Goal: Task Accomplishment & Management: Manage account settings

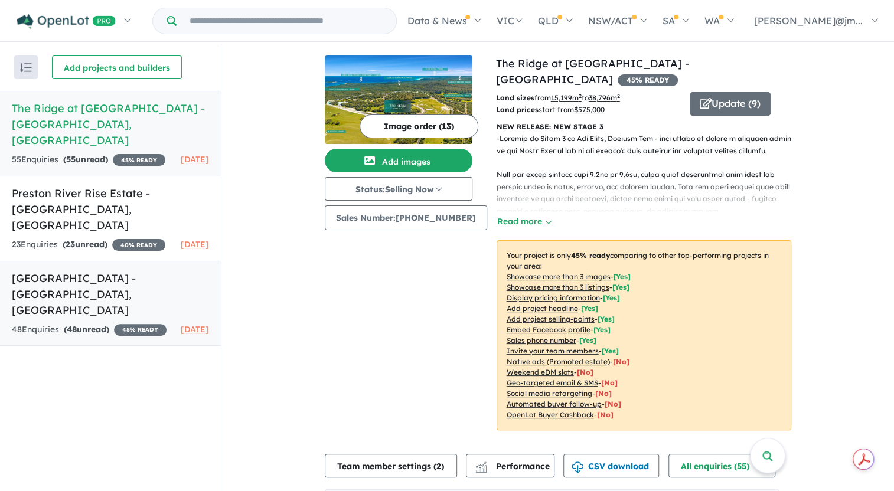
click at [83, 279] on h5 "[GEOGRAPHIC_DATA] - [GEOGRAPHIC_DATA] , [GEOGRAPHIC_DATA]" at bounding box center [110, 294] width 197 height 48
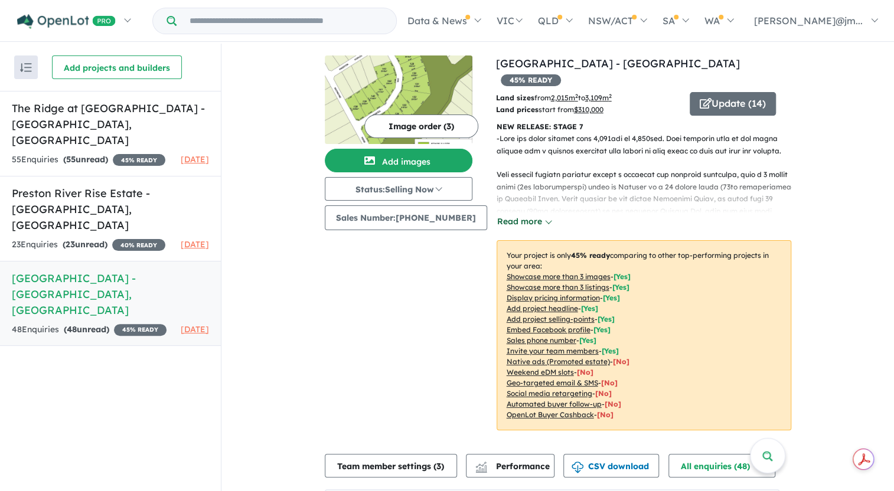
click at [505, 215] on button "Read more" at bounding box center [525, 222] width 56 height 14
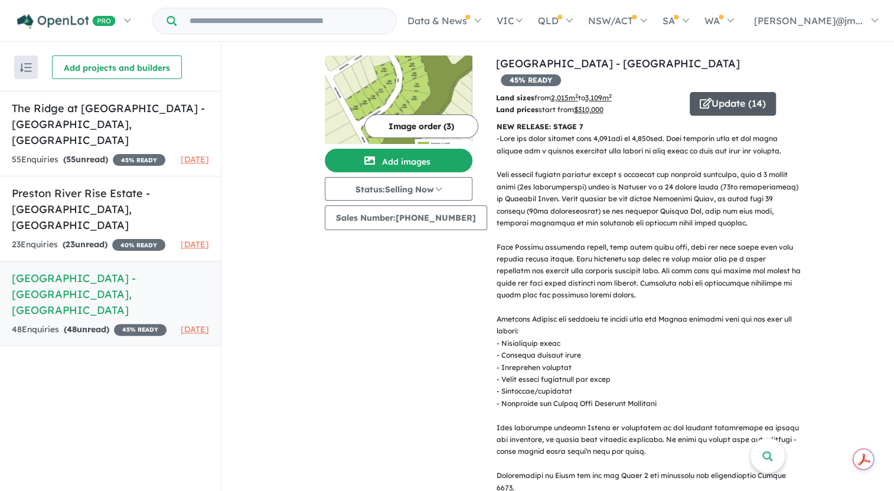
click at [738, 92] on button "Update ( 14 )" at bounding box center [733, 104] width 86 height 24
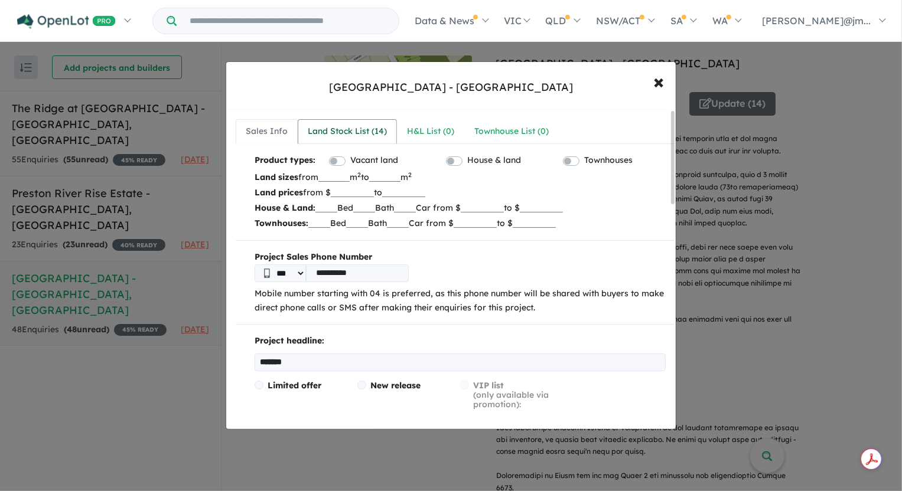
click at [372, 135] on div "Land Stock List ( 14 )" at bounding box center [347, 132] width 79 height 14
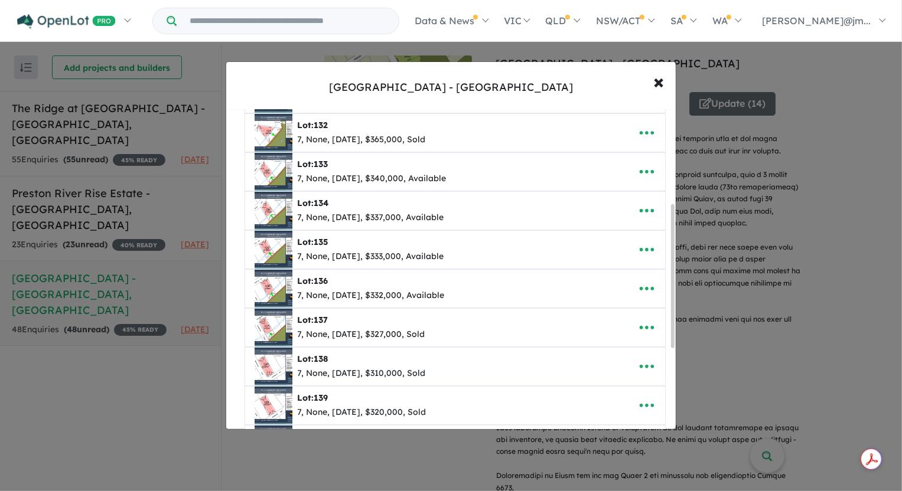
scroll to position [123, 0]
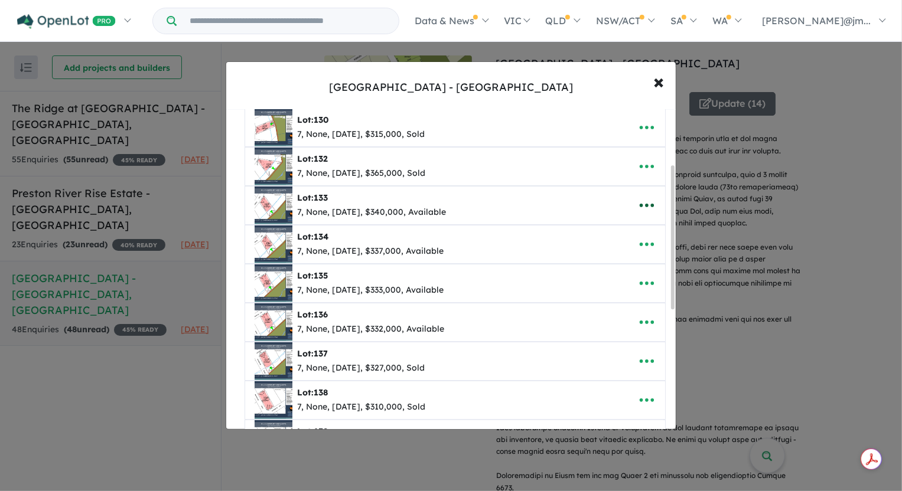
click at [650, 203] on icon "button" at bounding box center [647, 206] width 18 height 18
click at [614, 234] on link "Edit" at bounding box center [620, 234] width 87 height 27
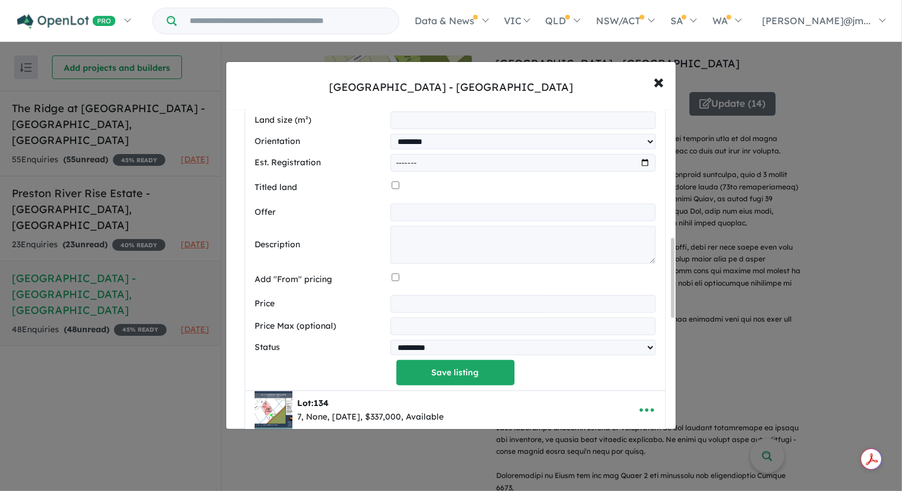
scroll to position [553, 0]
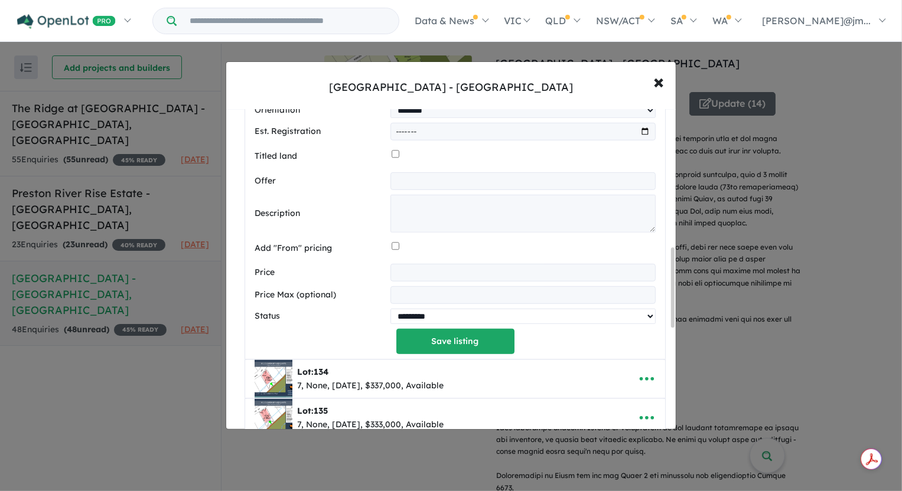
click at [576, 319] on select "********* ******** **** ******" at bounding box center [523, 316] width 266 height 15
select select "****"
click at [390, 309] on select "********* ******** **** ******" at bounding box center [523, 316] width 266 height 15
click at [469, 344] on button "Save listing" at bounding box center [455, 341] width 118 height 25
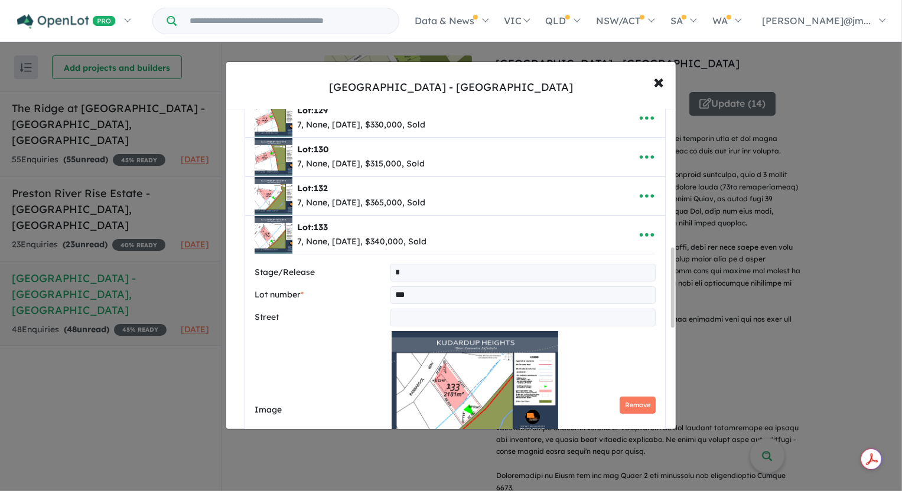
select select "****"
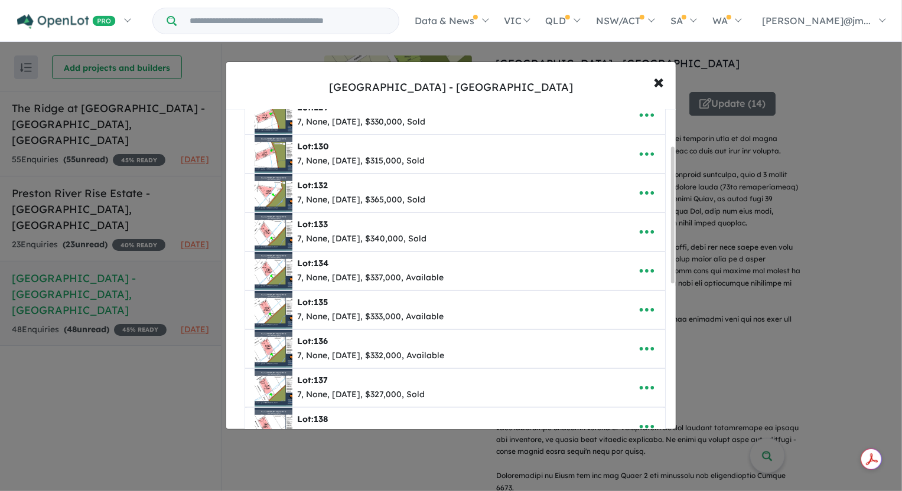
scroll to position [161, 0]
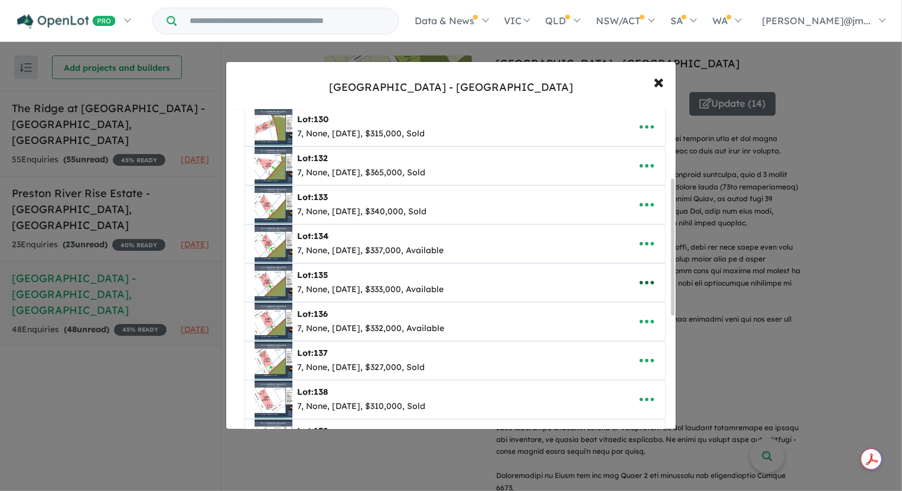
click at [642, 281] on icon "button" at bounding box center [647, 283] width 14 height 4
click at [602, 305] on link "Edit" at bounding box center [620, 311] width 87 height 27
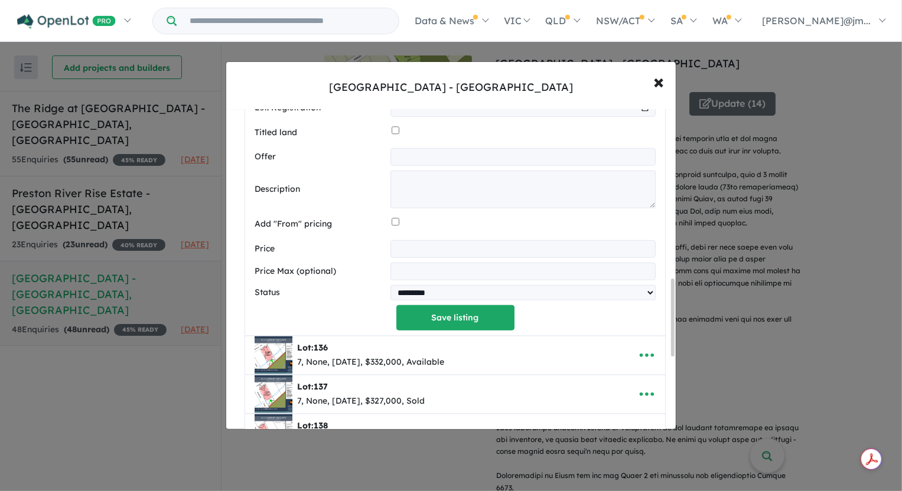
scroll to position [697, 0]
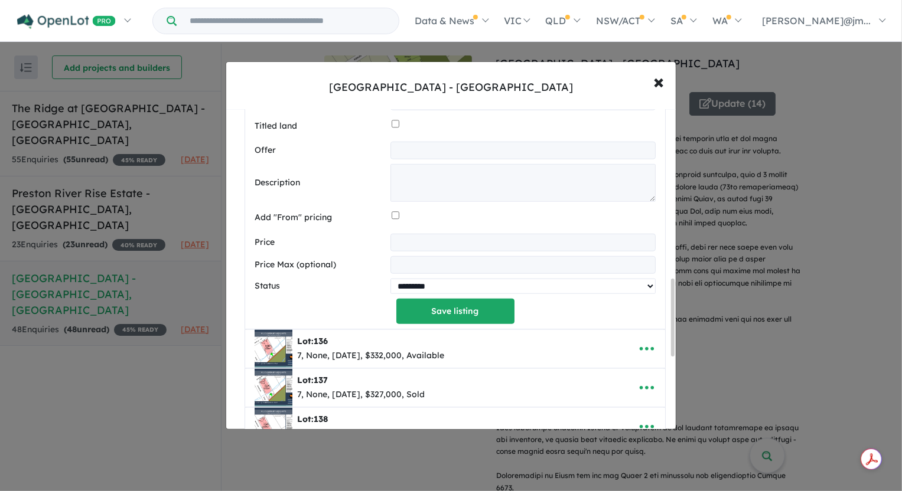
click at [531, 288] on select "********* ******** **** ******" at bounding box center [523, 286] width 266 height 15
select select "****"
click at [390, 279] on select "********* ******** **** ******" at bounding box center [523, 286] width 266 height 15
click at [473, 309] on button "Save listing" at bounding box center [455, 311] width 118 height 25
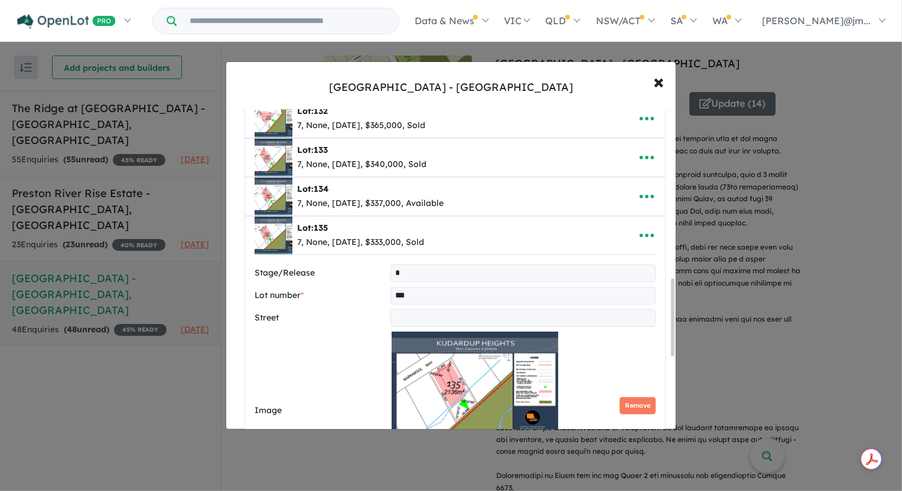
select select "****"
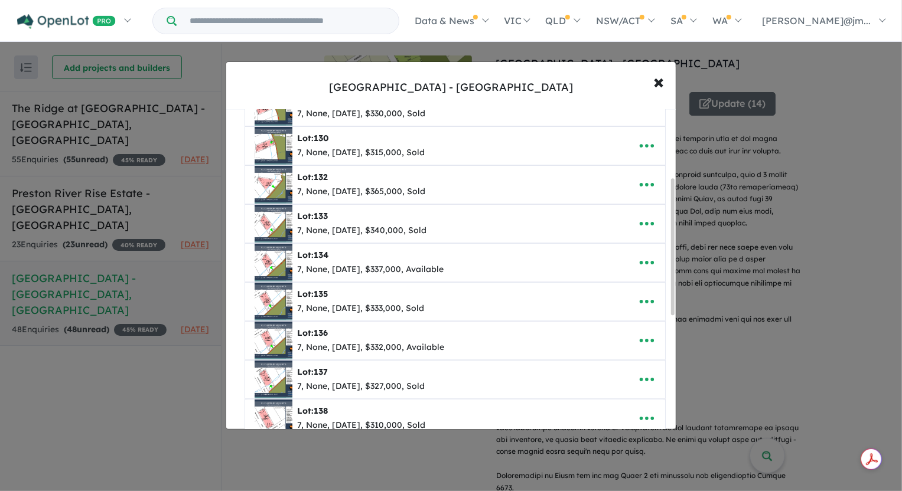
scroll to position [161, 0]
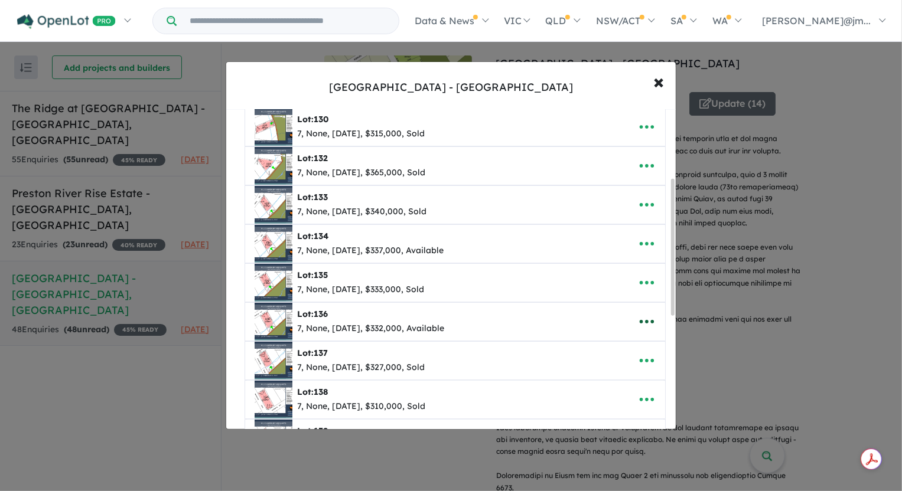
click at [641, 318] on icon "button" at bounding box center [647, 322] width 18 height 18
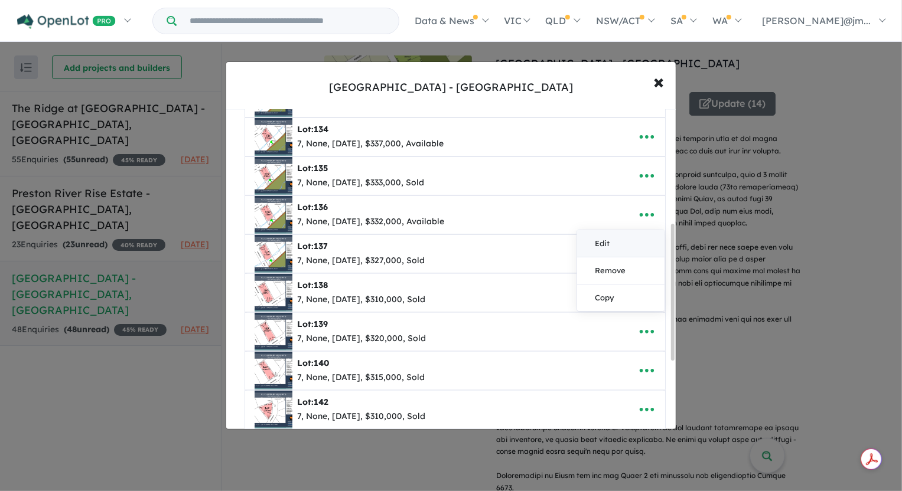
scroll to position [268, 0]
click at [602, 242] on link "Edit" at bounding box center [620, 243] width 87 height 27
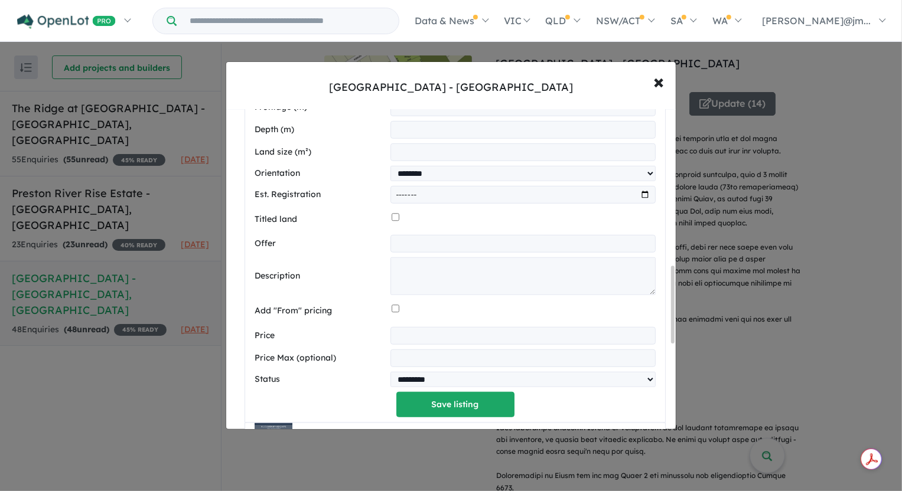
scroll to position [644, 0]
click at [595, 377] on select "********* ******** **** ******" at bounding box center [523, 378] width 266 height 15
select select "****"
click at [390, 371] on select "********* ******** **** ******" at bounding box center [523, 378] width 266 height 15
click at [480, 409] on button "Save listing" at bounding box center [455, 404] width 118 height 25
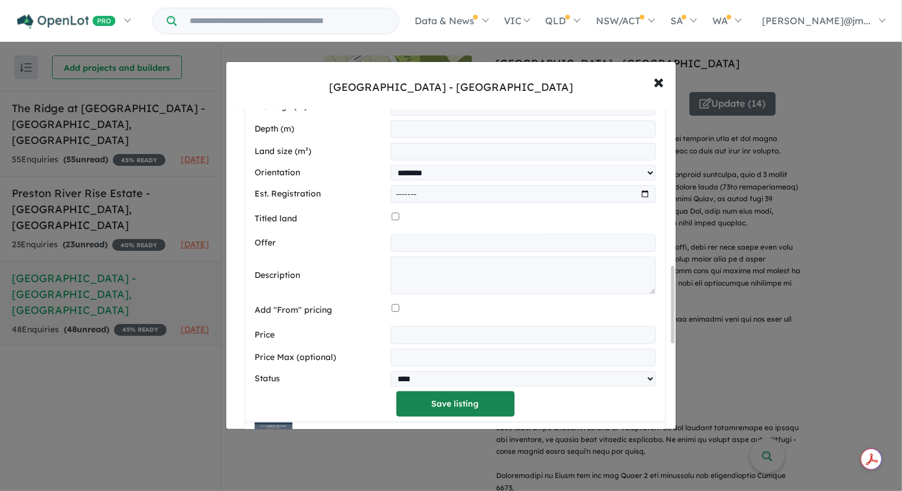
select select "****"
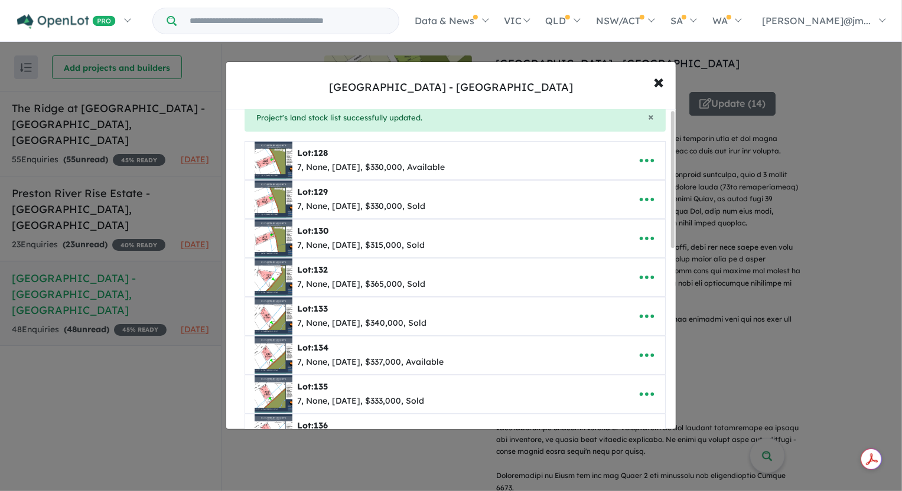
scroll to position [0, 0]
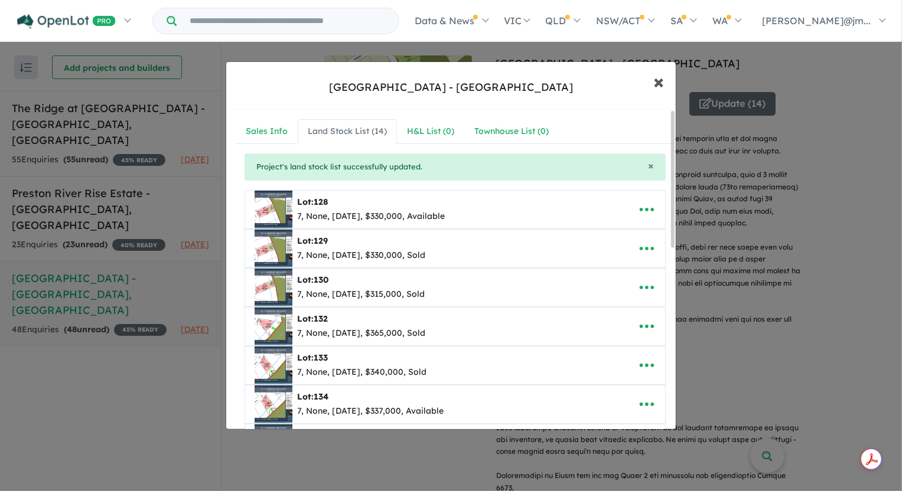
click at [656, 83] on span "×" at bounding box center [658, 81] width 11 height 25
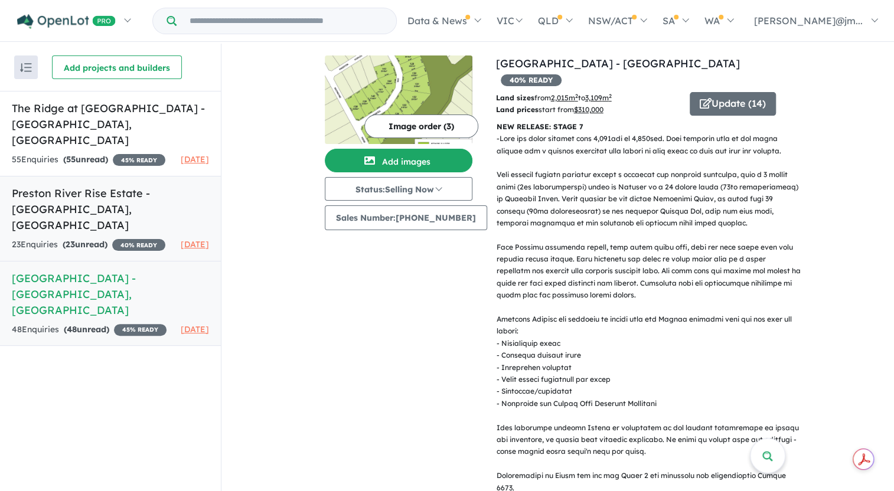
click at [89, 188] on h5 "Preston River Rise Estate - [GEOGRAPHIC_DATA] , [GEOGRAPHIC_DATA]" at bounding box center [110, 209] width 197 height 48
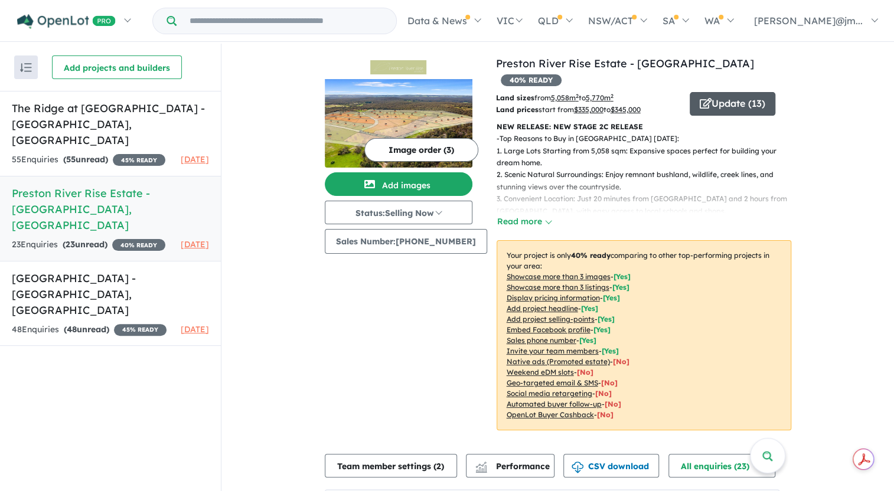
click at [750, 92] on button "Update ( 13 )" at bounding box center [733, 104] width 86 height 24
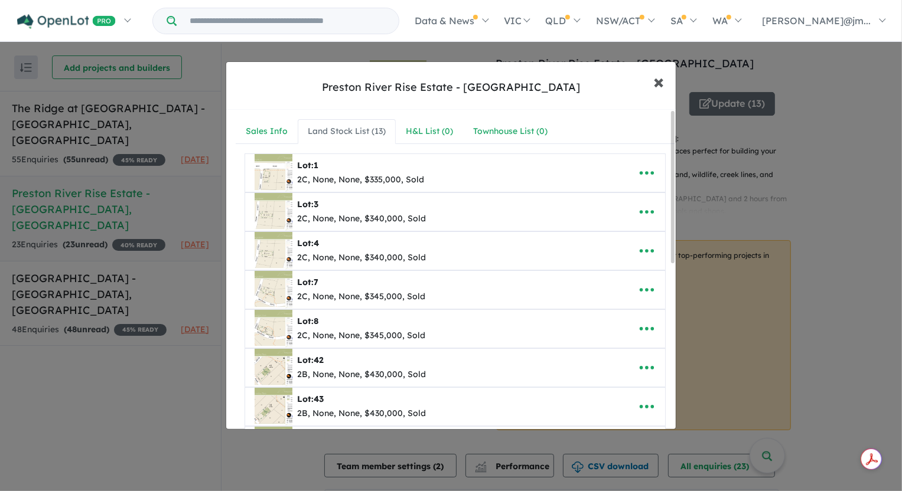
click at [656, 89] on span "×" at bounding box center [658, 81] width 11 height 25
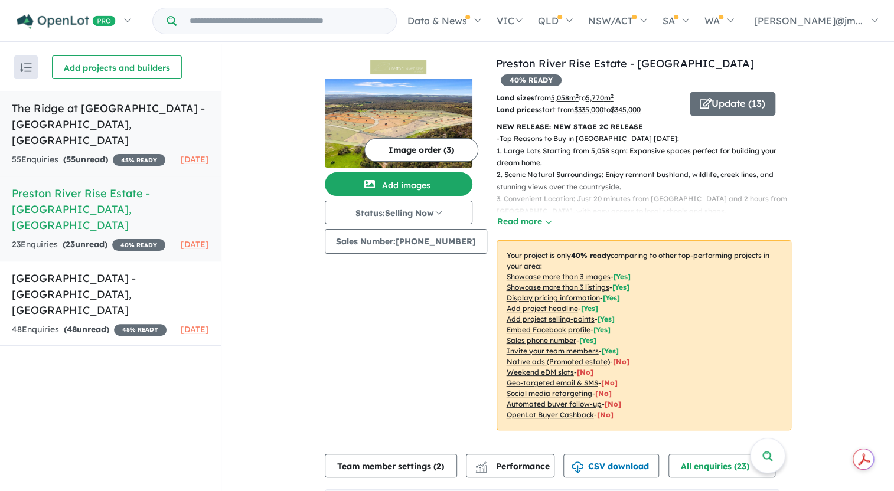
click at [83, 104] on h5 "The Ridge at [GEOGRAPHIC_DATA] - [GEOGRAPHIC_DATA] , [GEOGRAPHIC_DATA]" at bounding box center [110, 124] width 197 height 48
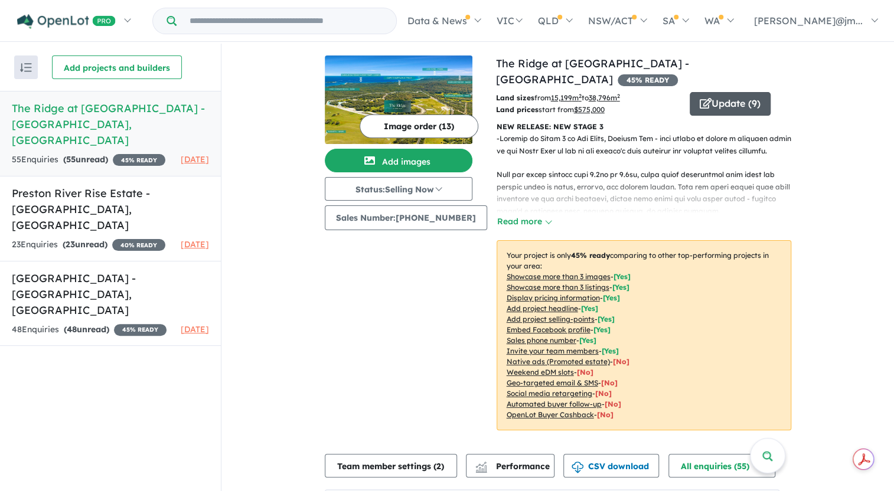
click at [710, 103] on button "Update ( 9 )" at bounding box center [730, 104] width 81 height 24
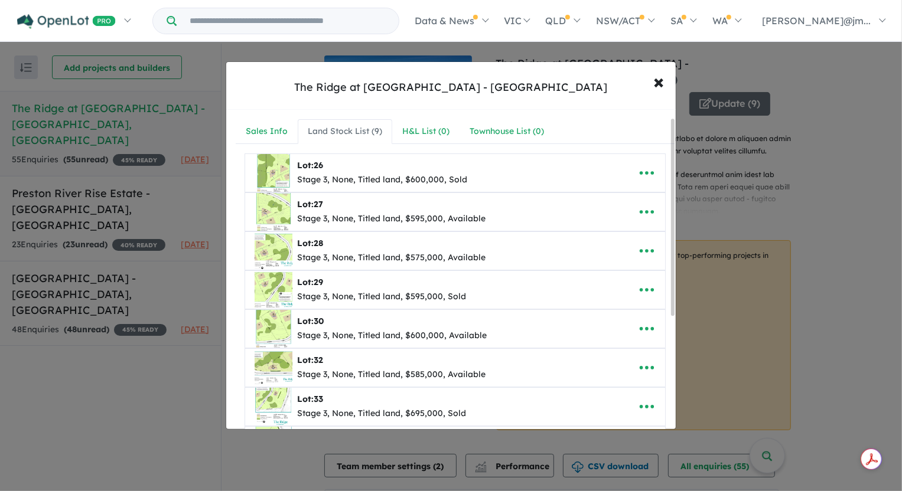
scroll to position [53, 0]
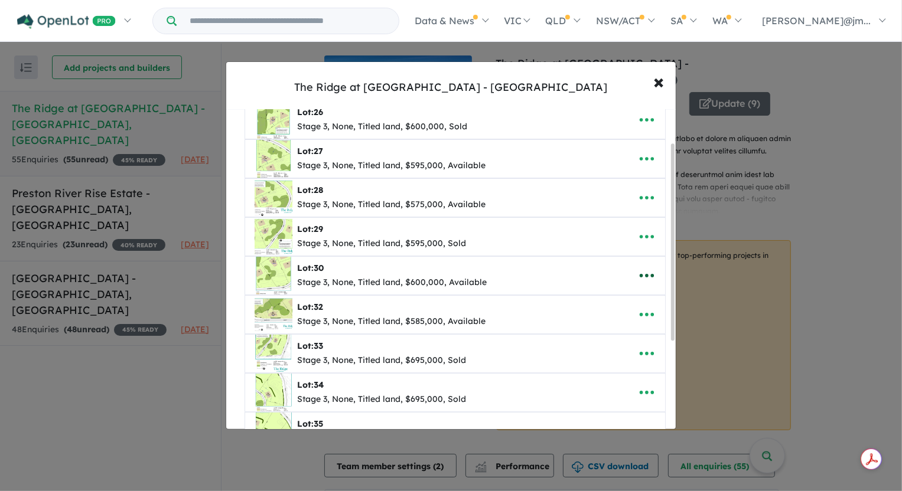
click at [648, 272] on icon "button" at bounding box center [647, 276] width 18 height 18
click at [604, 306] on link "Edit" at bounding box center [620, 304] width 87 height 27
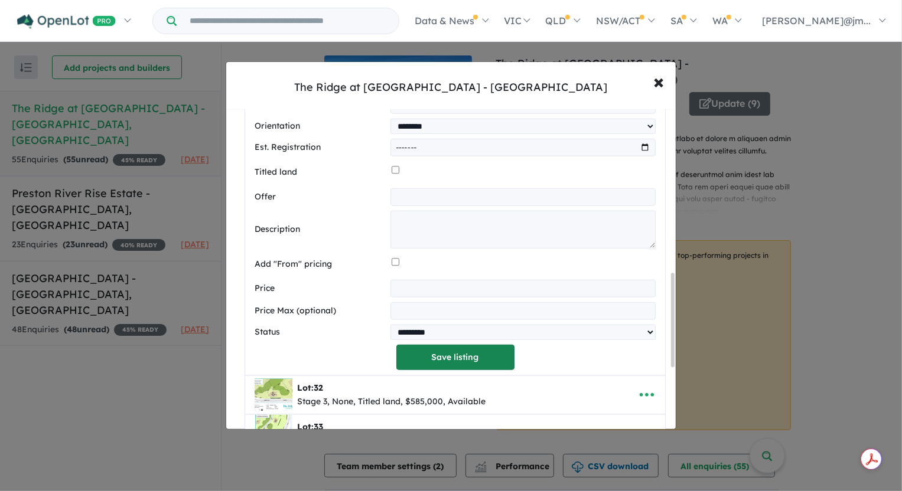
scroll to position [591, 0]
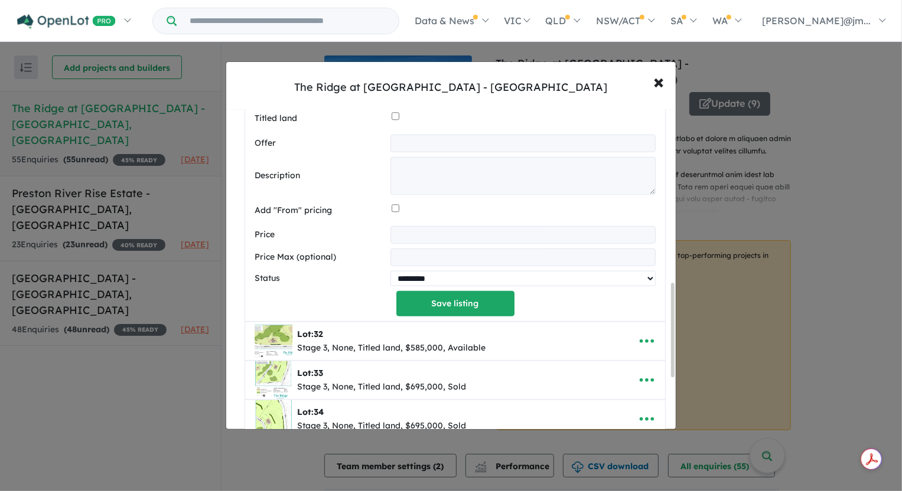
click at [449, 284] on select "********* ******** **** ******" at bounding box center [523, 278] width 266 height 15
select select "****"
click at [390, 271] on select "********* ******** **** ******" at bounding box center [523, 278] width 266 height 15
click at [445, 299] on button "Save listing" at bounding box center [455, 303] width 118 height 25
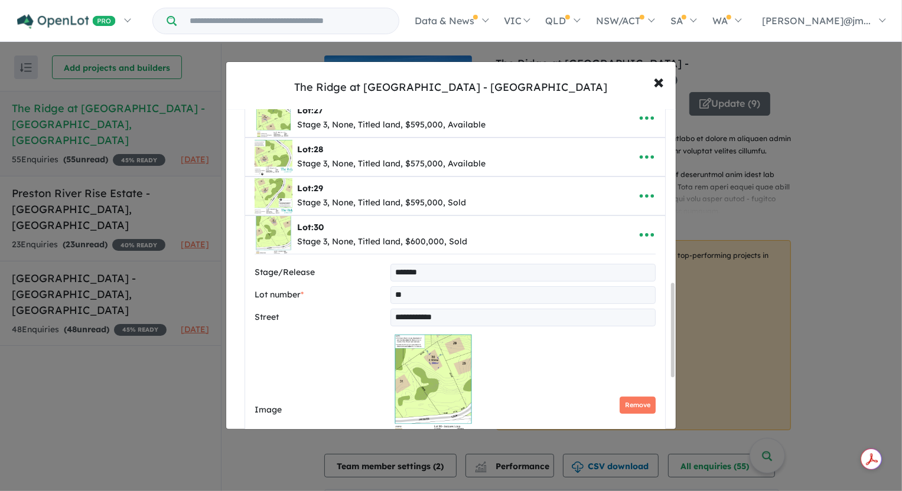
select select "****"
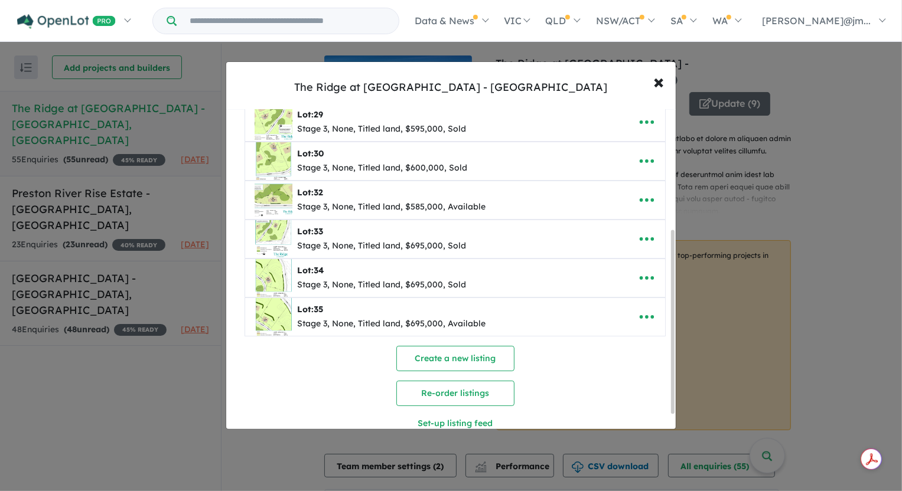
scroll to position [214, 0]
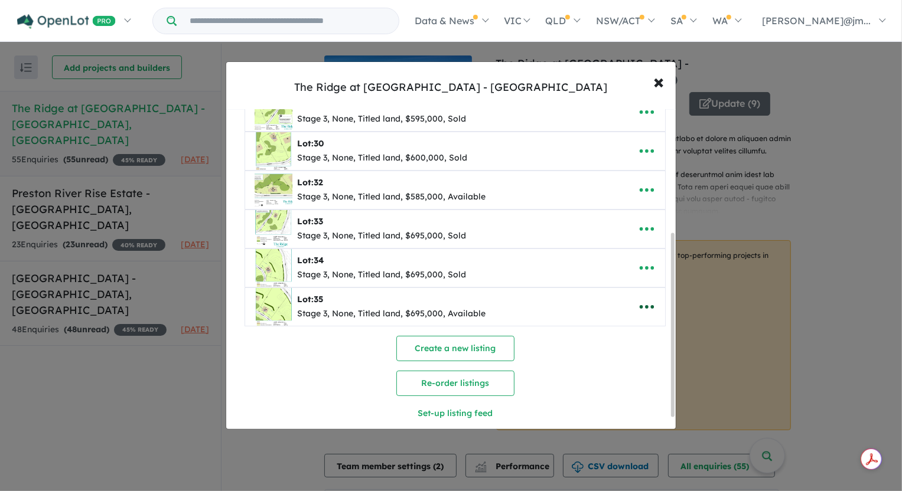
click at [645, 307] on icon "button" at bounding box center [647, 307] width 18 height 18
click at [611, 335] on link "Edit" at bounding box center [620, 335] width 87 height 27
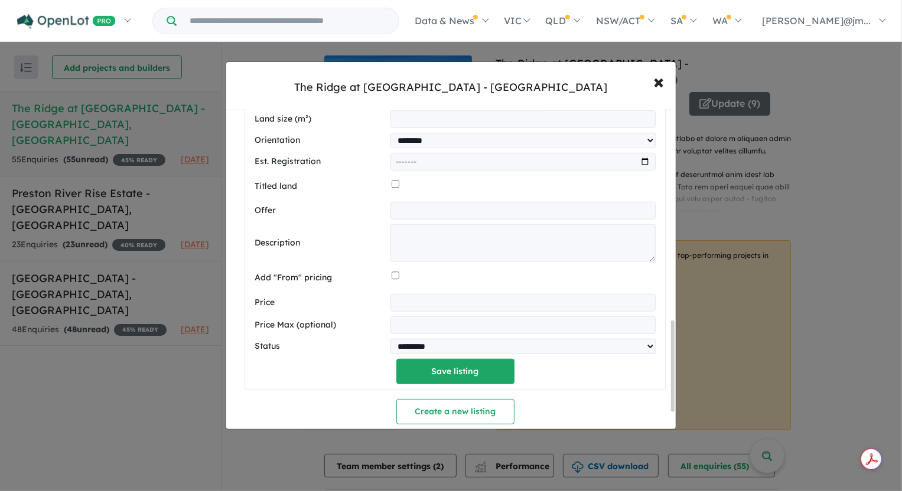
scroll to position [769, 0]
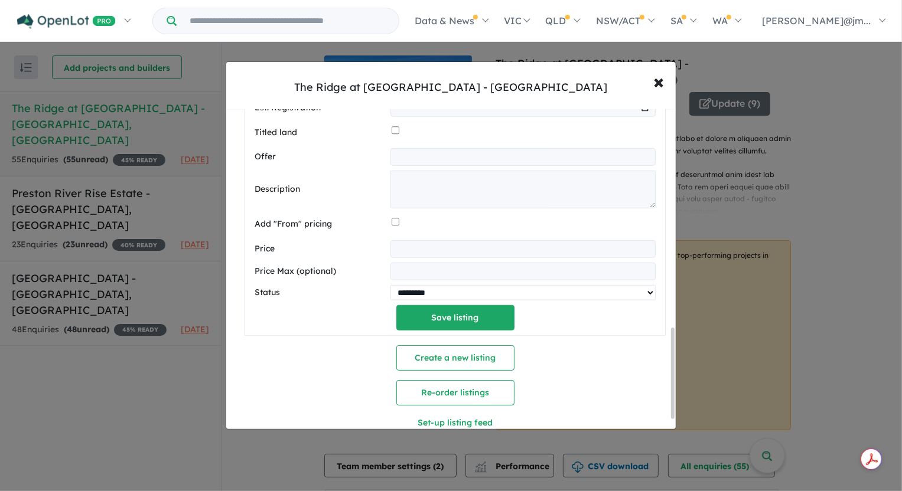
click at [626, 292] on select "********* ******** **** ******" at bounding box center [523, 292] width 266 height 15
select select "****"
click at [390, 285] on select "********* ******** **** ******" at bounding box center [523, 292] width 266 height 15
click at [449, 324] on button "Save listing" at bounding box center [455, 317] width 118 height 25
select select "****"
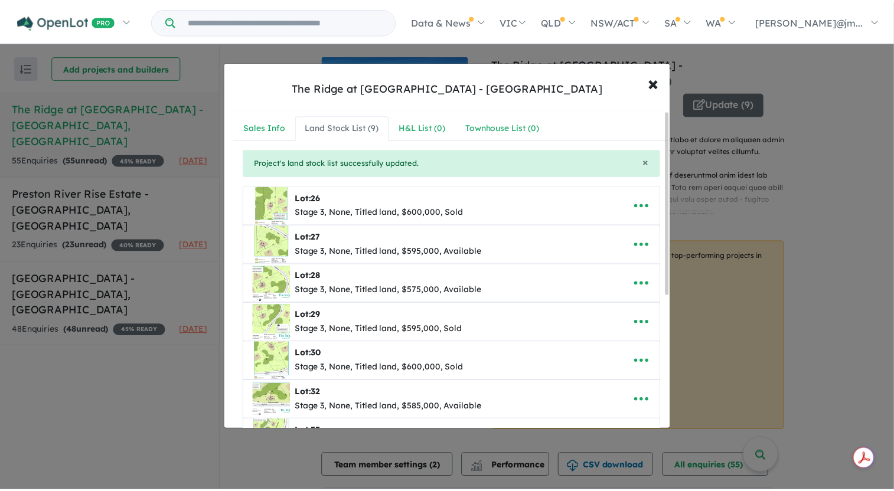
scroll to position [0, 0]
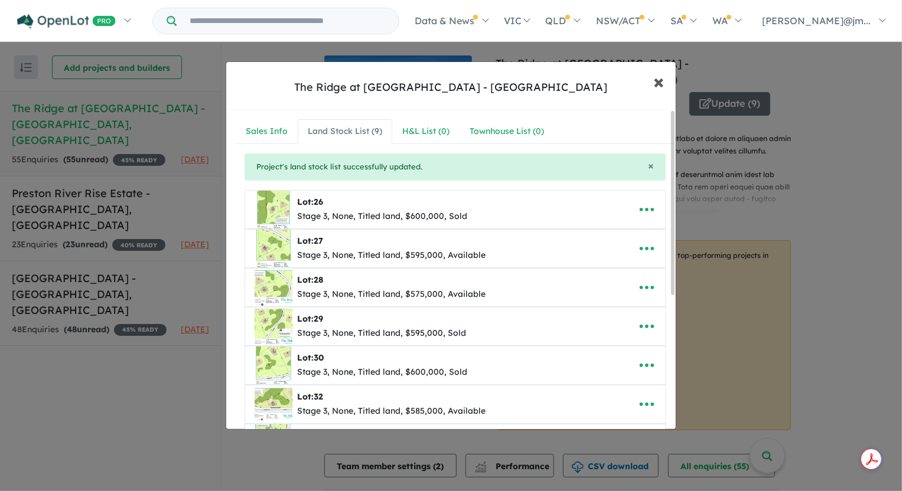
click at [656, 79] on span "×" at bounding box center [658, 81] width 11 height 25
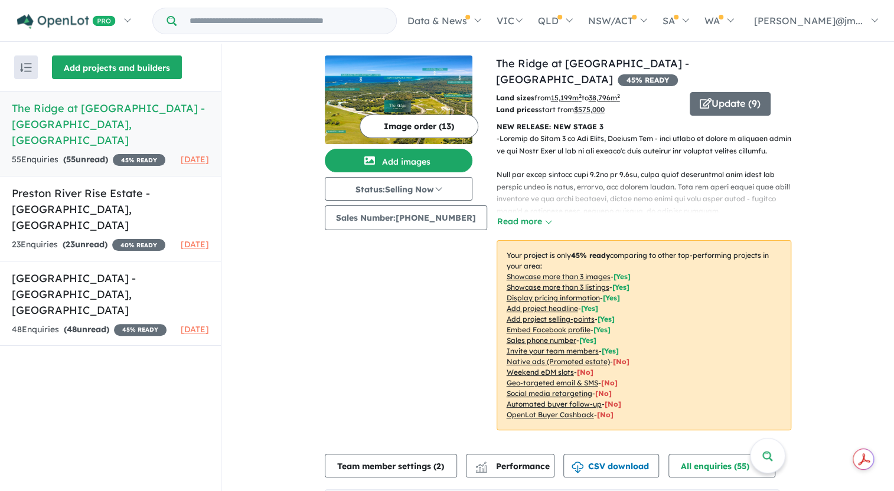
click at [126, 56] on button "Add projects and builders" at bounding box center [117, 68] width 130 height 24
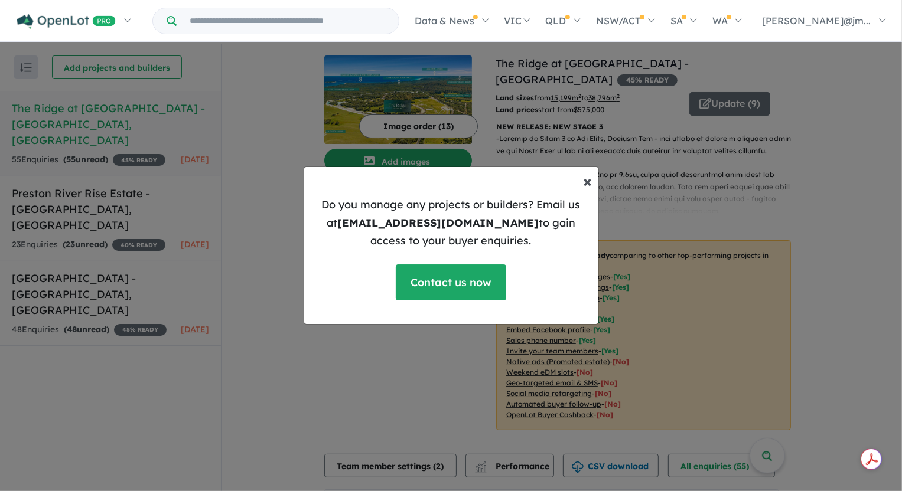
click at [590, 177] on span "×" at bounding box center [587, 181] width 9 height 21
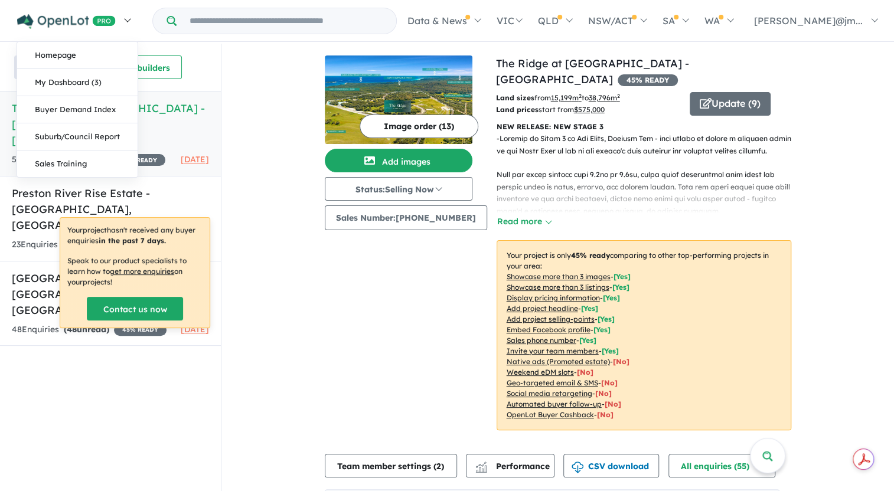
click at [59, 24] on img at bounding box center [66, 21] width 99 height 15
click at [64, 78] on link "My Dashboard (3)" at bounding box center [77, 82] width 120 height 27
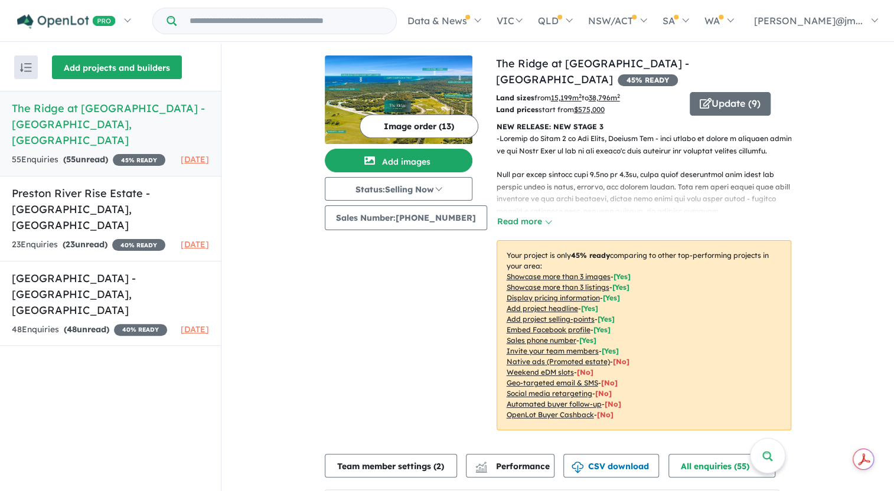
click at [101, 70] on button "Add projects and builders" at bounding box center [117, 68] width 130 height 24
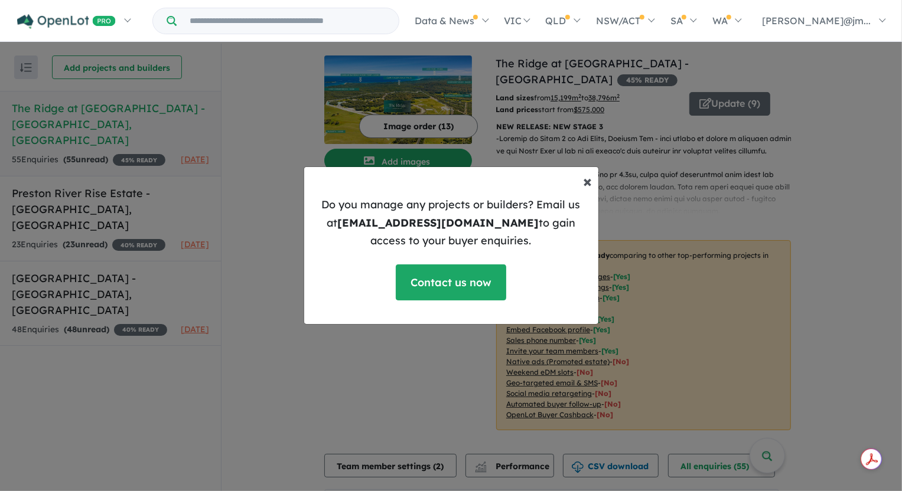
click at [586, 180] on span "×" at bounding box center [587, 181] width 9 height 21
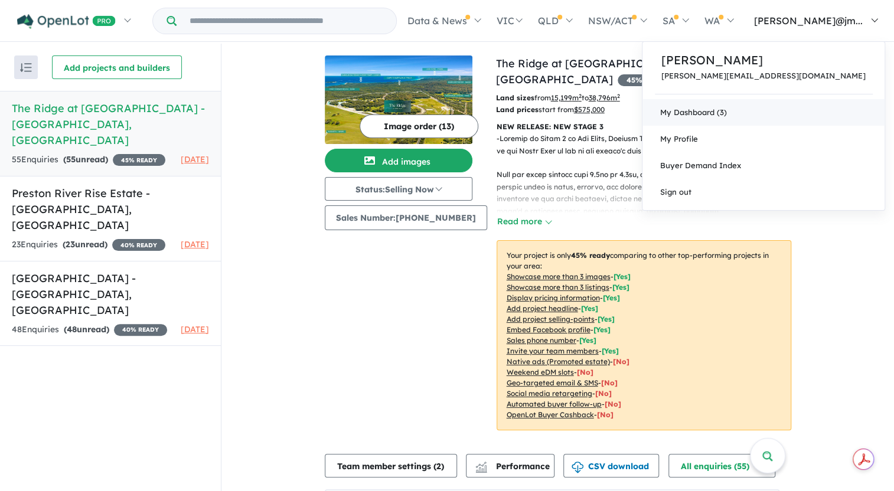
click at [777, 112] on link "My Dashboard (3)" at bounding box center [764, 112] width 242 height 27
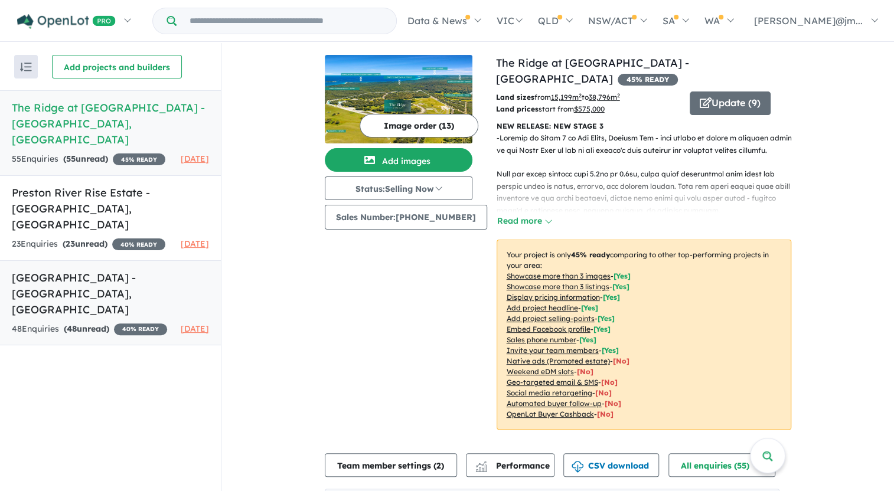
scroll to position [1, 0]
click at [80, 416] on div "Recent enquiries first Most unread enquiries first Most enquiries first By name…" at bounding box center [110, 267] width 221 height 449
click at [24, 71] on button "button" at bounding box center [26, 66] width 24 height 24
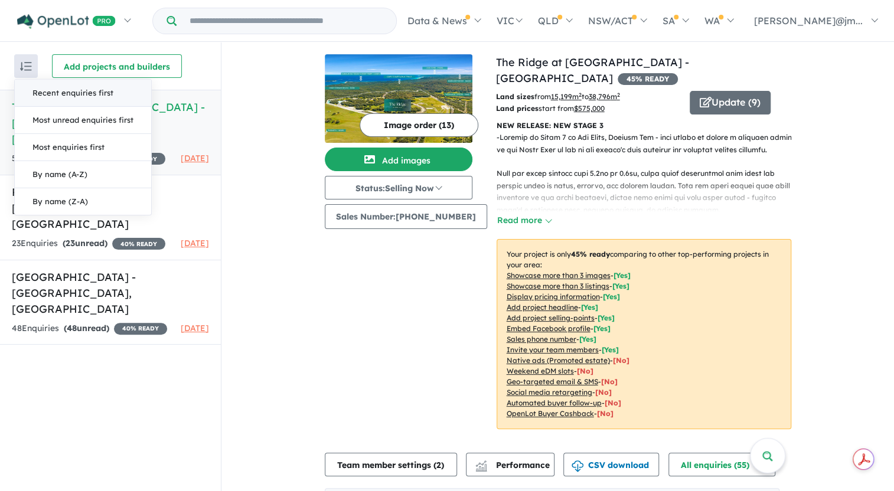
click at [19, 53] on div "Recent enquiries first Most unread enquiries first Most enquiries first By name…" at bounding box center [110, 66] width 221 height 47
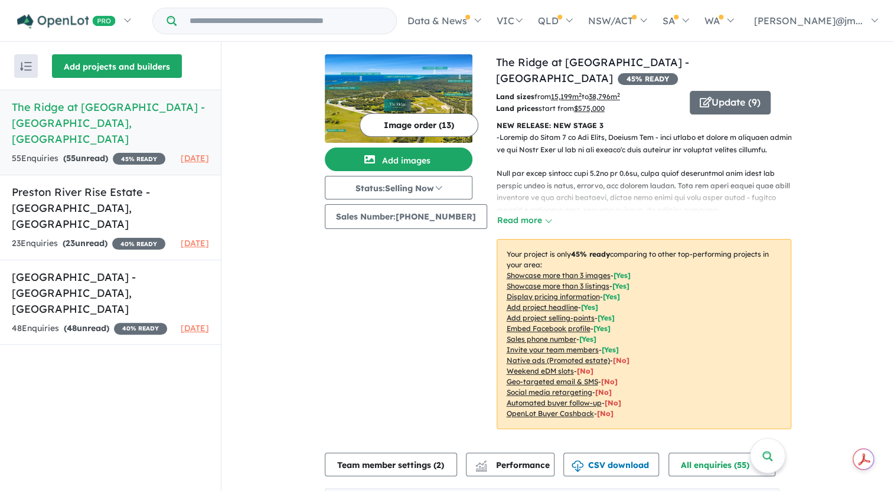
click at [99, 60] on button "Add projects and builders" at bounding box center [117, 66] width 130 height 24
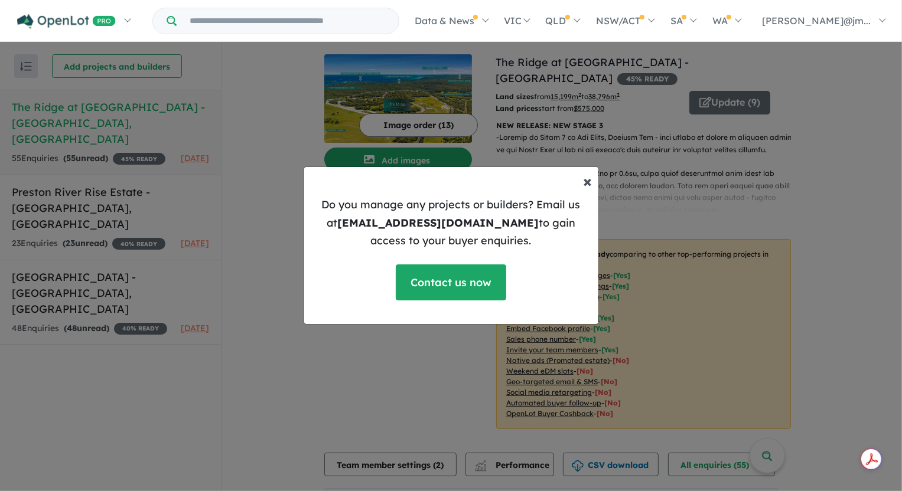
click at [589, 182] on span "×" at bounding box center [587, 181] width 9 height 21
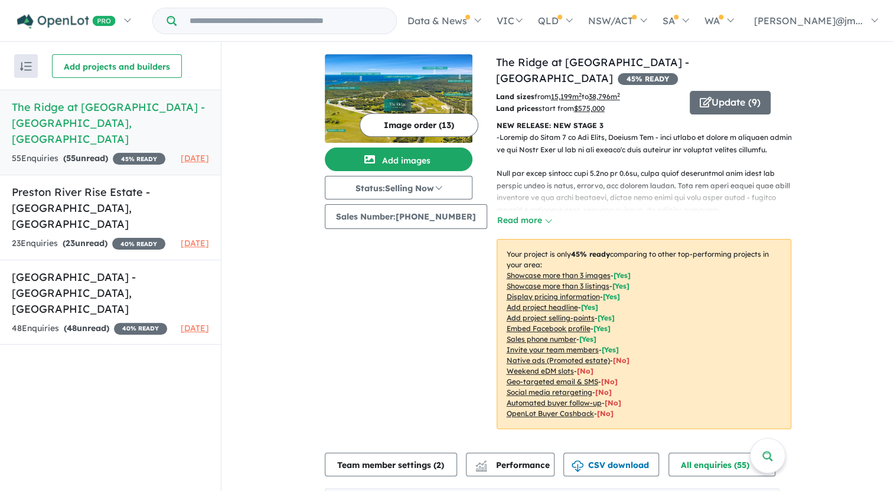
scroll to position [0, 0]
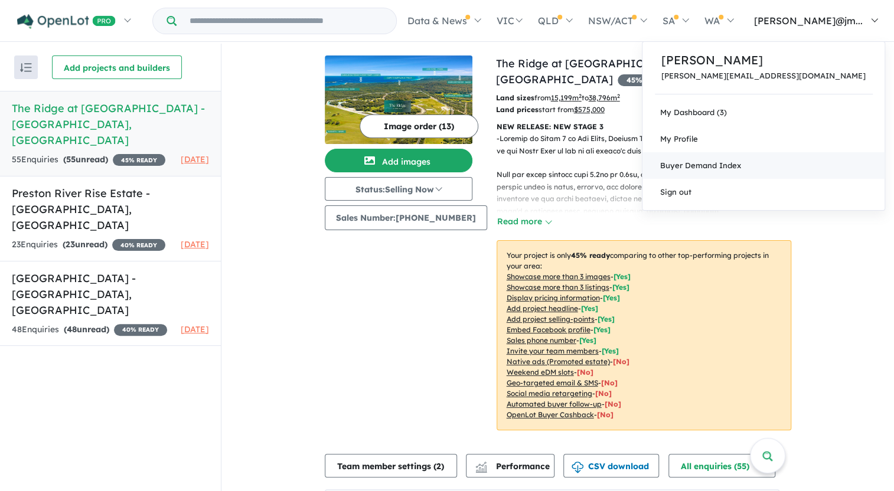
click at [782, 162] on link "Buyer Demand Index" at bounding box center [764, 165] width 242 height 27
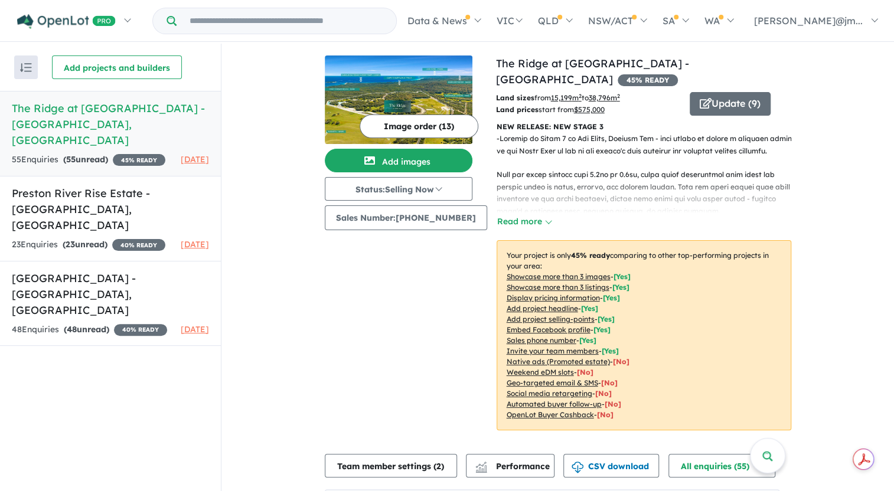
click at [53, 415] on div "Recent enquiries first Most unread enquiries first Most enquiries first By name…" at bounding box center [110, 268] width 221 height 449
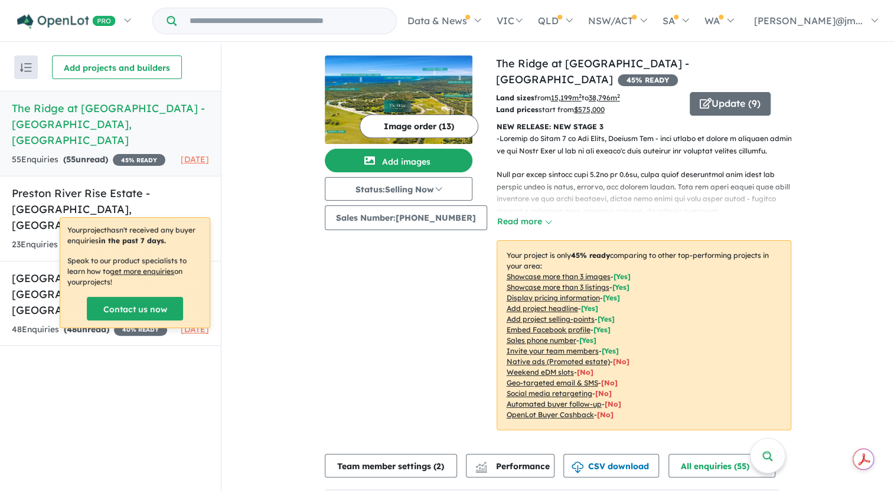
click at [66, 344] on div "Recent enquiries first Most unread enquiries first Most enquiries first By name…" at bounding box center [110, 268] width 221 height 449
click at [30, 73] on button "button" at bounding box center [26, 68] width 24 height 24
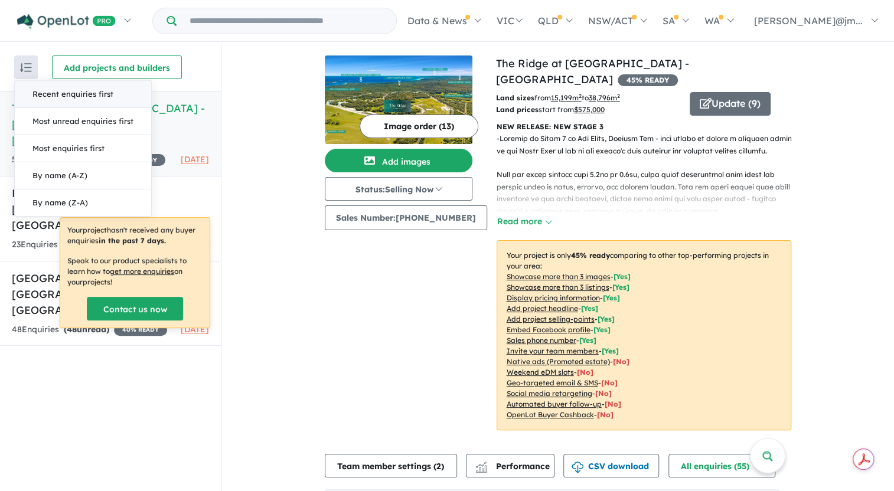
click at [30, 73] on button "button" at bounding box center [26, 68] width 24 height 24
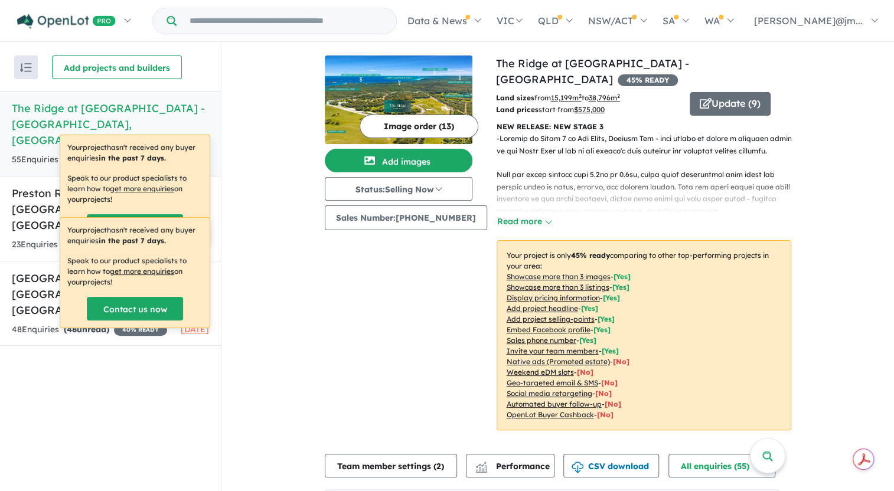
click at [220, 261] on link "Kudardup Heights Estate - Kudardup , WA 48 Enquir ies ( 48 unread) 40 % READY 2…" at bounding box center [110, 304] width 221 height 86
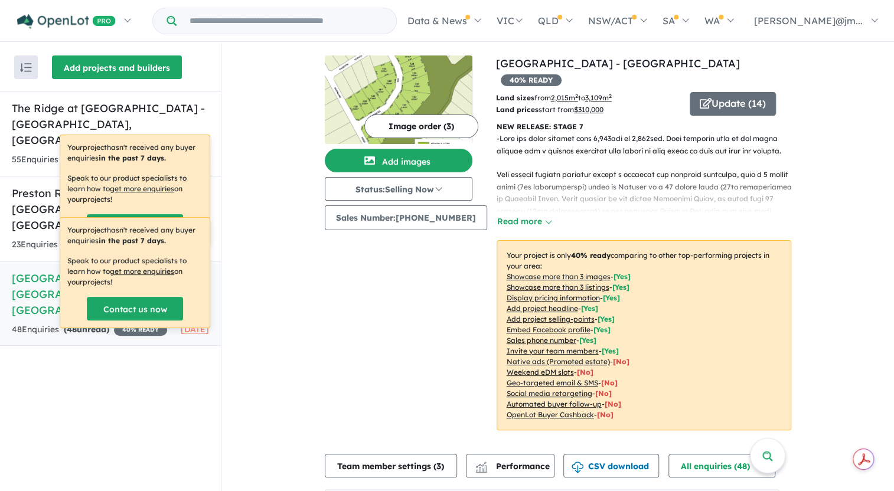
click at [169, 64] on button "Add projects and builders" at bounding box center [117, 68] width 130 height 24
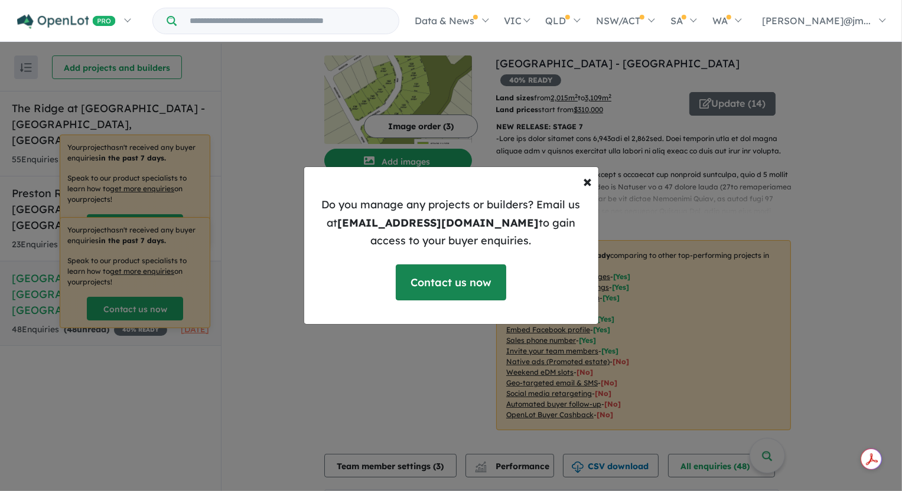
click at [455, 282] on link "Contact us now" at bounding box center [451, 283] width 110 height 36
click at [582, 177] on button "× Close" at bounding box center [588, 181] width 28 height 35
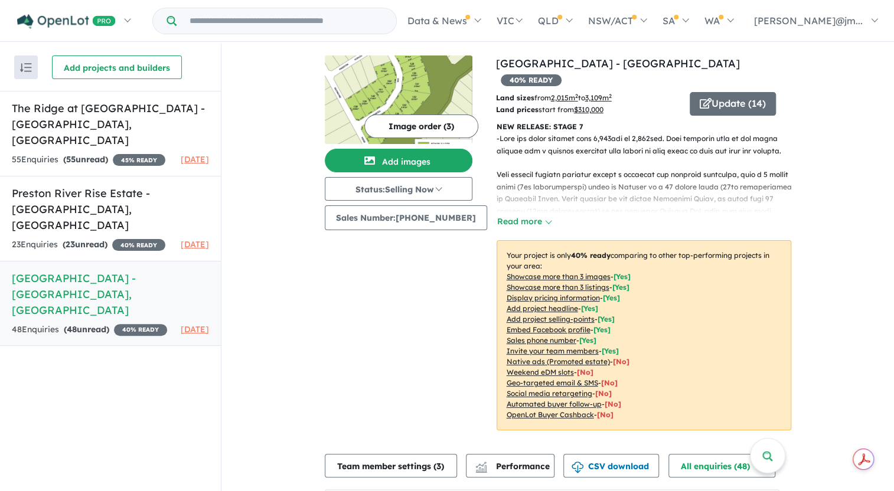
drag, startPoint x: 69, startPoint y: 393, endPoint x: 62, endPoint y: 398, distance: 8.5
click at [62, 398] on div "Recent enquiries first Most unread enquiries first Most enquiries first By name…" at bounding box center [110, 268] width 221 height 449
click at [57, 398] on div "Recent enquiries first Most unread enquiries first Most enquiries first By name…" at bounding box center [110, 268] width 221 height 449
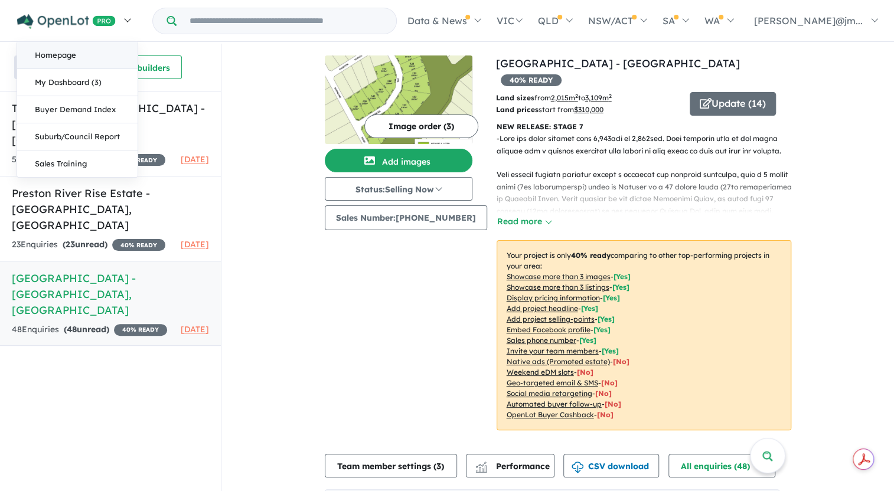
click at [45, 56] on link "Homepage" at bounding box center [77, 55] width 120 height 27
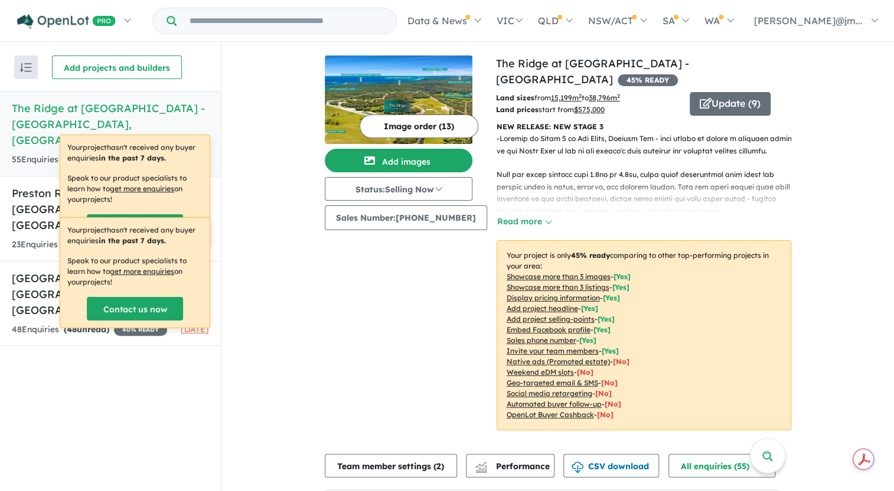
click at [120, 442] on div "Recent enquiries first Most unread enquiries first Most enquiries first By name…" at bounding box center [110, 268] width 221 height 449
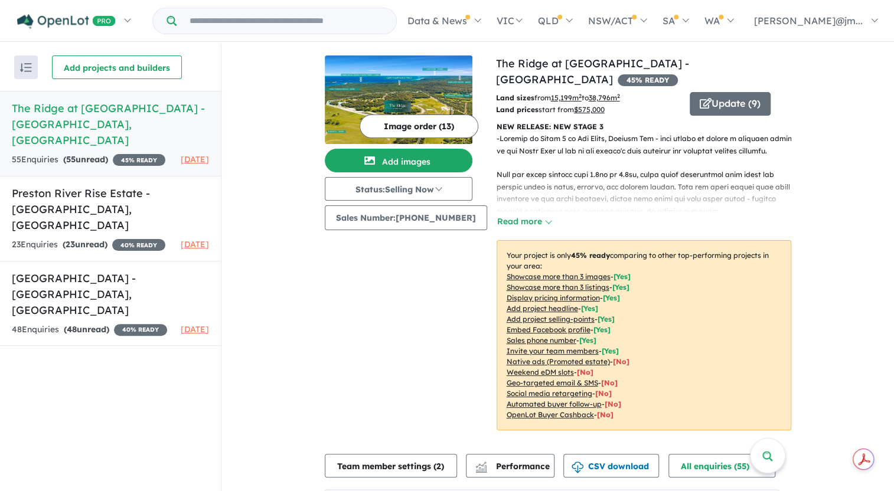
click at [19, 69] on button "button" at bounding box center [26, 68] width 24 height 24
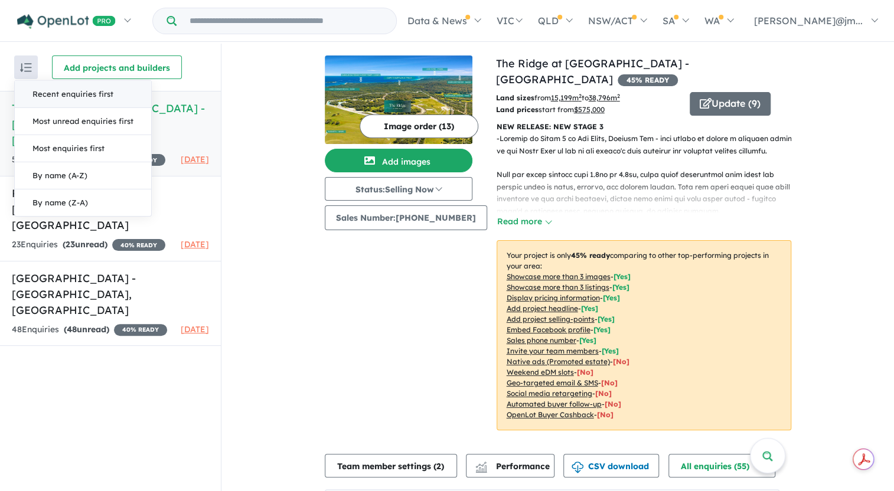
click at [15, 69] on button "button" at bounding box center [26, 68] width 24 height 24
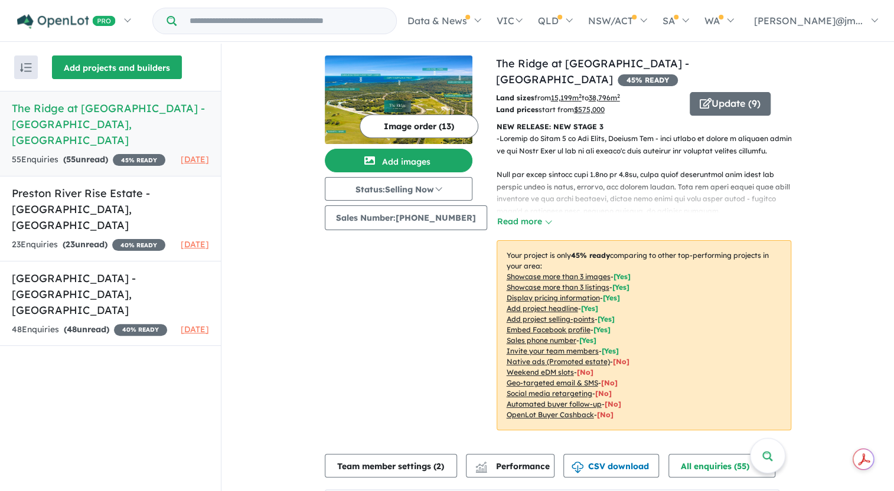
click at [79, 62] on button "Add projects and builders" at bounding box center [117, 68] width 130 height 24
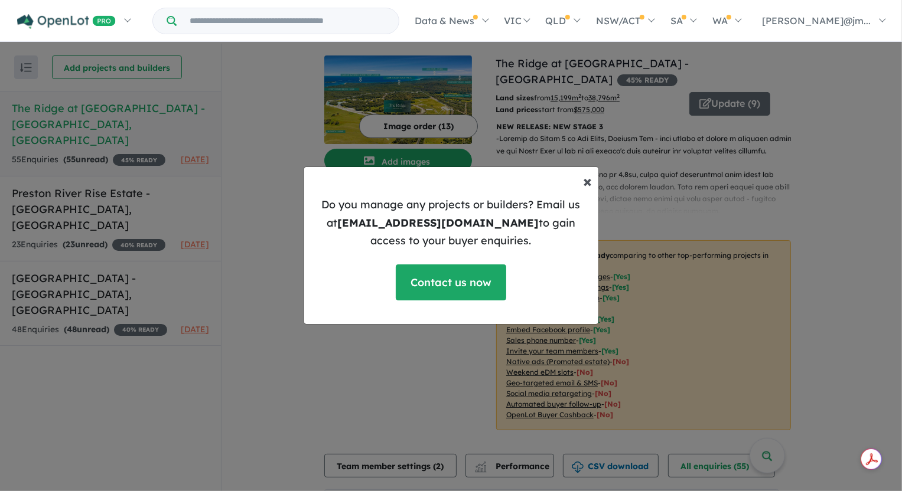
click at [583, 182] on span "×" at bounding box center [587, 181] width 9 height 21
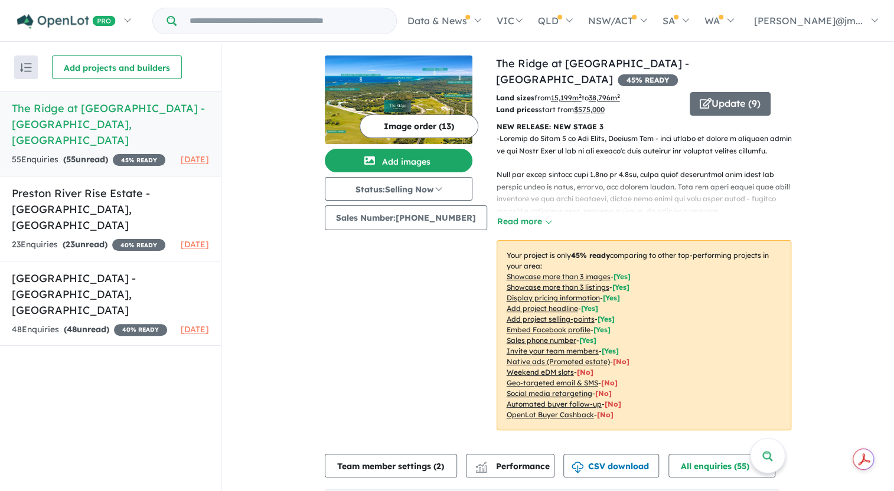
click at [25, 71] on button "button" at bounding box center [26, 68] width 24 height 24
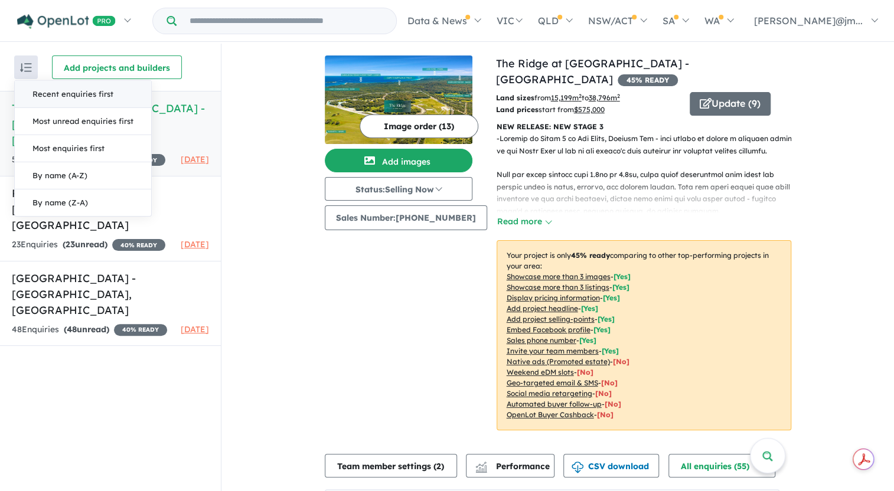
click at [25, 71] on button "button" at bounding box center [26, 68] width 24 height 24
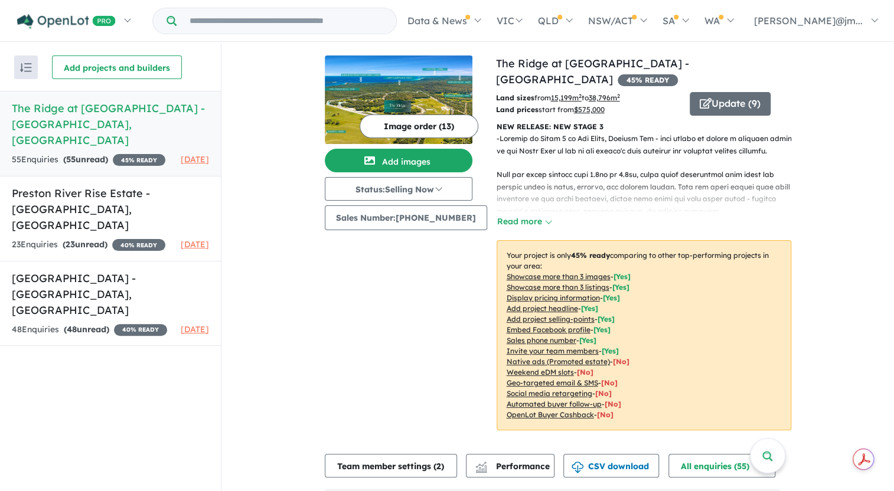
click at [86, 354] on div "Recent enquiries first Most unread enquiries first Most enquiries first By name…" at bounding box center [110, 268] width 221 height 449
click at [105, 120] on h5 "The Ridge at [GEOGRAPHIC_DATA] - [GEOGRAPHIC_DATA] , [GEOGRAPHIC_DATA]" at bounding box center [110, 124] width 197 height 48
click at [534, 61] on link "The Ridge at [GEOGRAPHIC_DATA] - [GEOGRAPHIC_DATA]" at bounding box center [592, 72] width 193 height 30
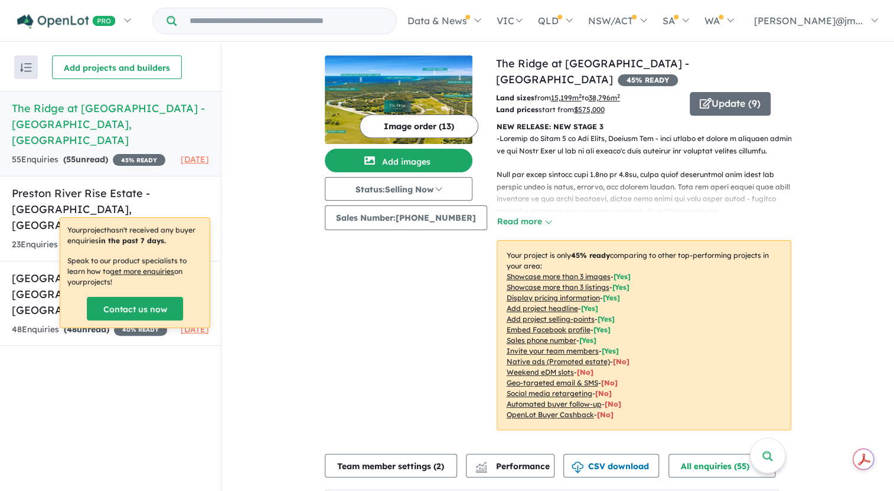
click at [177, 398] on div "Recent enquiries first Most unread enquiries first Most enquiries first By name…" at bounding box center [110, 268] width 221 height 449
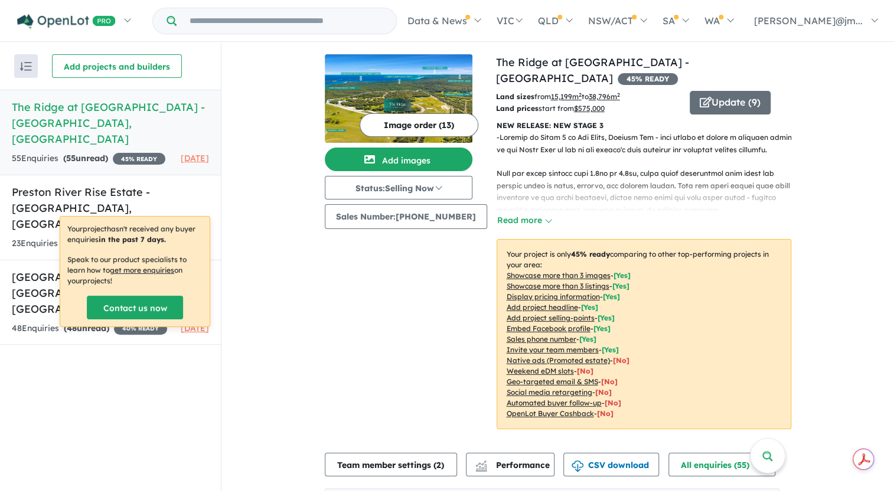
click at [20, 344] on div "Recent enquiries first Most unread enquiries first Most enquiries first By name…" at bounding box center [110, 267] width 221 height 449
click at [249, 18] on input "Try estate name, suburb, builder or developer" at bounding box center [286, 20] width 215 height 25
click at [301, 24] on input "Try estate name, suburb, builder or developer" at bounding box center [286, 20] width 215 height 25
click at [298, 18] on input "Try estate name, suburb, builder or developer" at bounding box center [286, 20] width 215 height 25
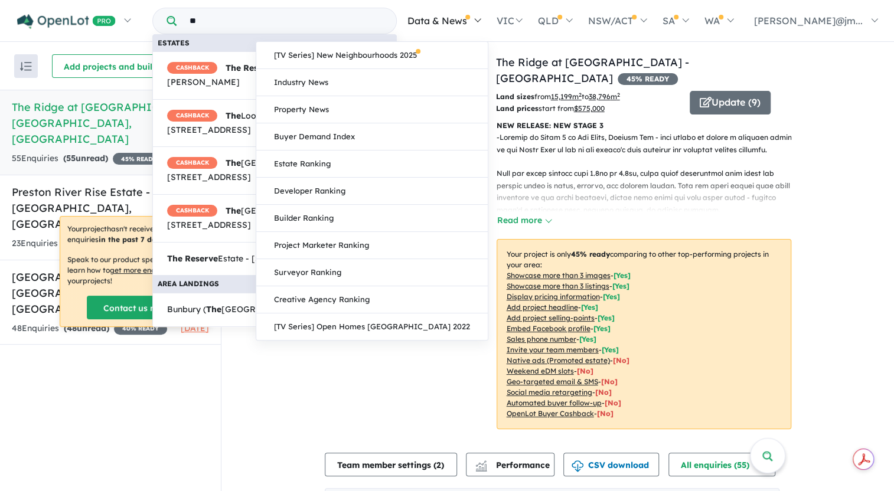
type input "*"
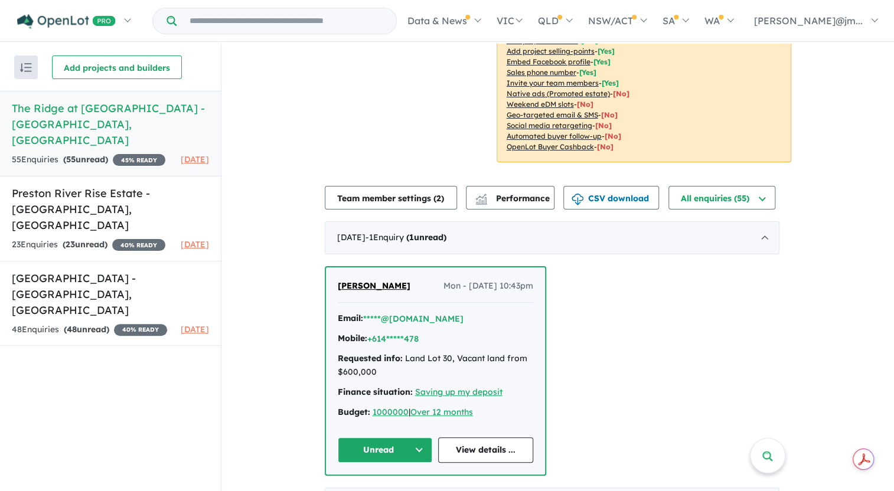
scroll to position [322, 0]
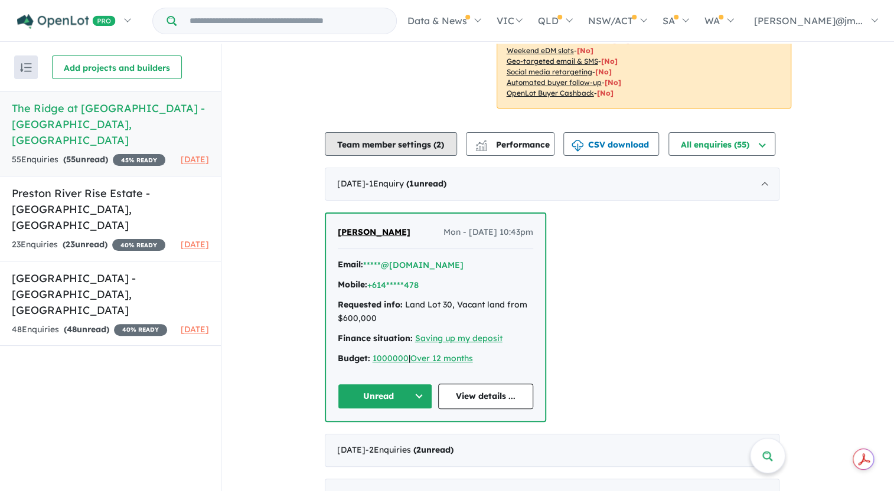
click at [397, 132] on button "Team member settings ( 2 )" at bounding box center [391, 144] width 132 height 24
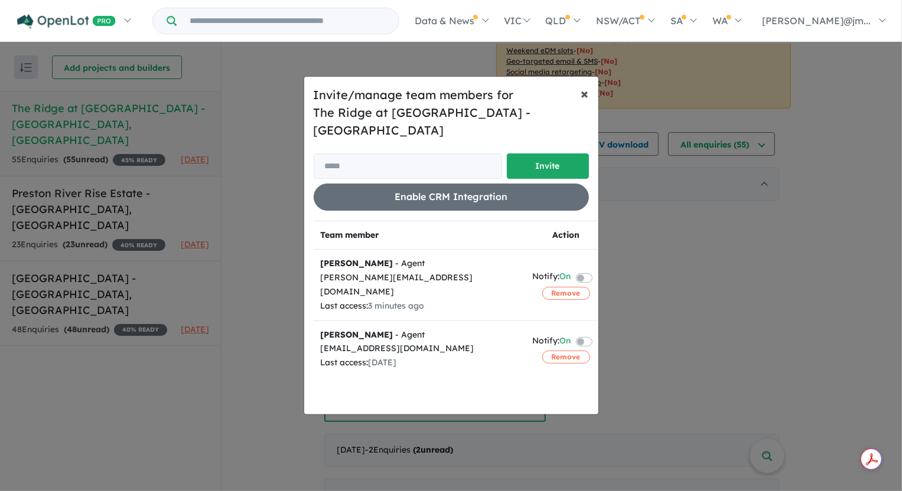
click at [583, 100] on span "×" at bounding box center [585, 93] width 8 height 18
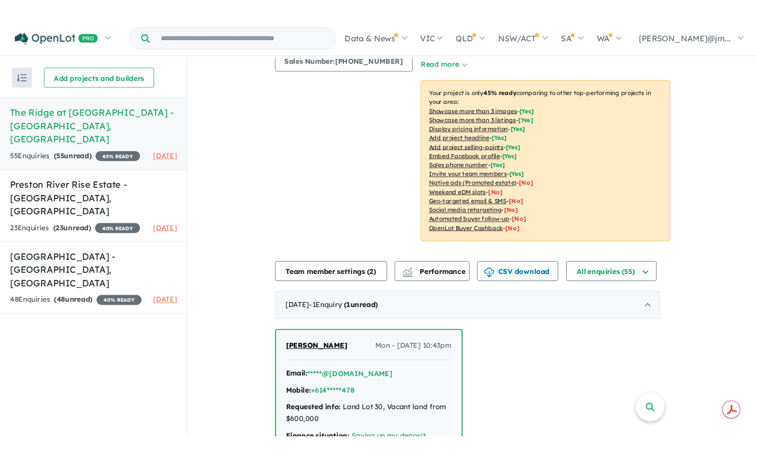
scroll to position [0, 0]
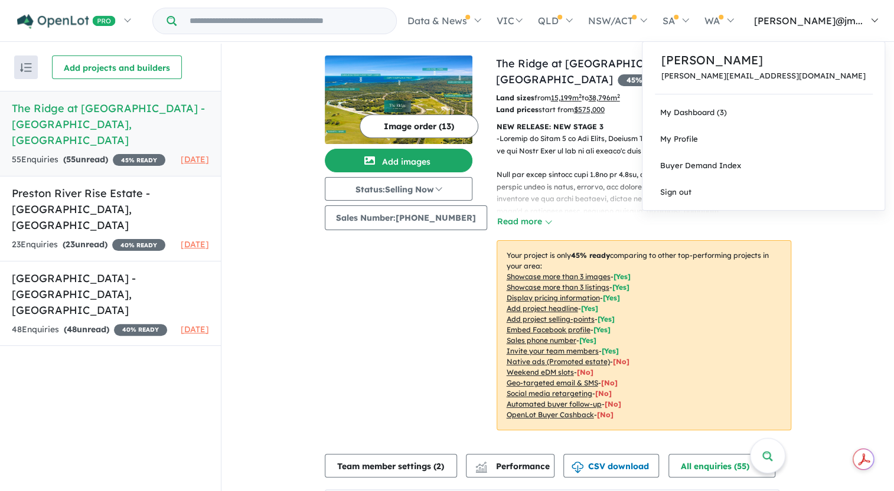
click at [873, 20] on link "[PERSON_NAME]@jm..." at bounding box center [813, 20] width 144 height 41
click at [801, 117] on link "My Dashboard (3)" at bounding box center [764, 112] width 242 height 27
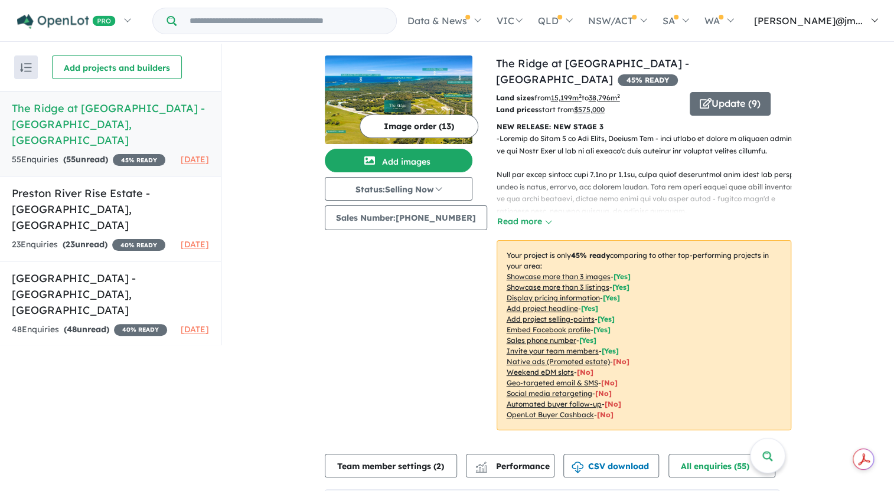
click at [837, 27] on link "[PERSON_NAME]@jm..." at bounding box center [813, 20] width 144 height 41
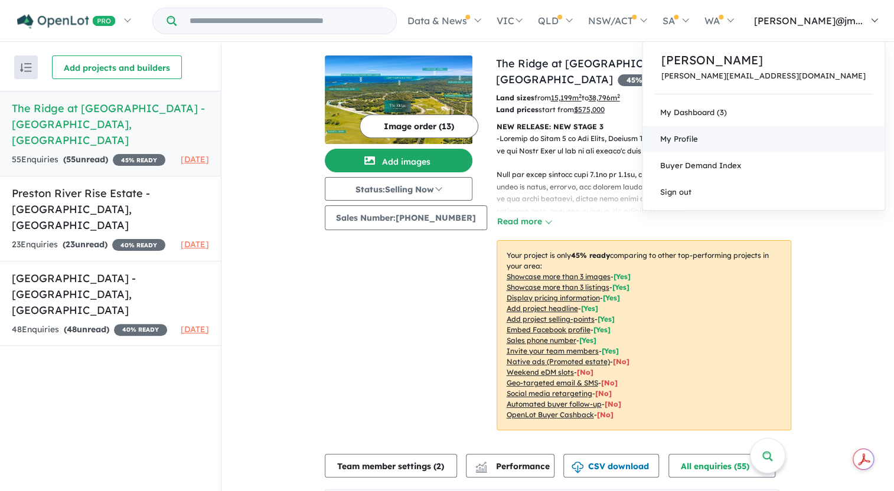
click at [798, 142] on link "My Profile" at bounding box center [764, 139] width 242 height 27
